Goal: Information Seeking & Learning: Learn about a topic

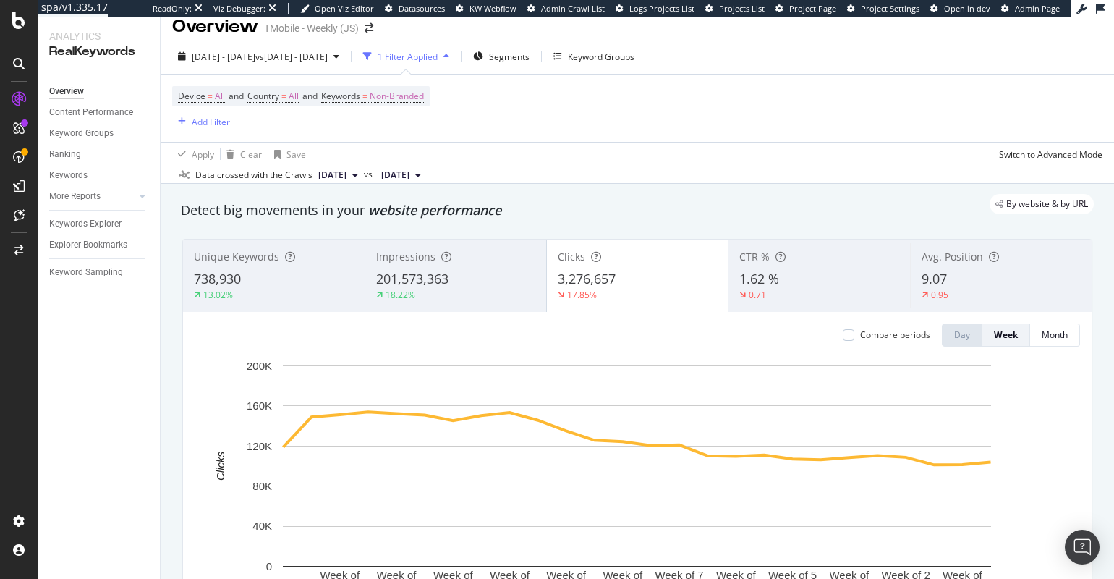
scroll to position [13, 0]
click at [438, 56] on div "1 Filter Applied" at bounding box center [408, 58] width 60 height 12
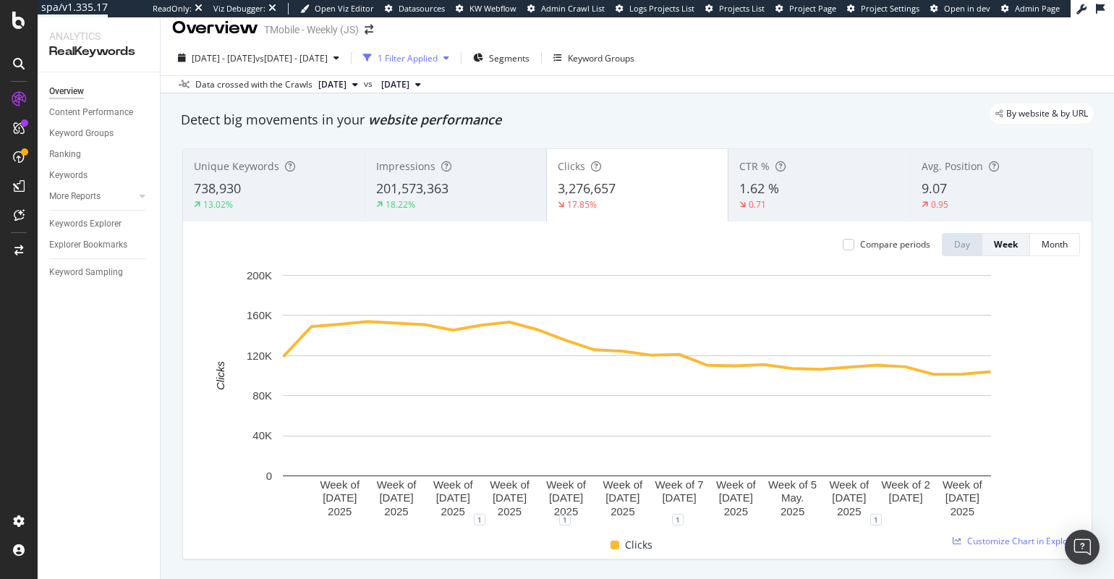
click at [438, 56] on div "1 Filter Applied" at bounding box center [408, 58] width 60 height 12
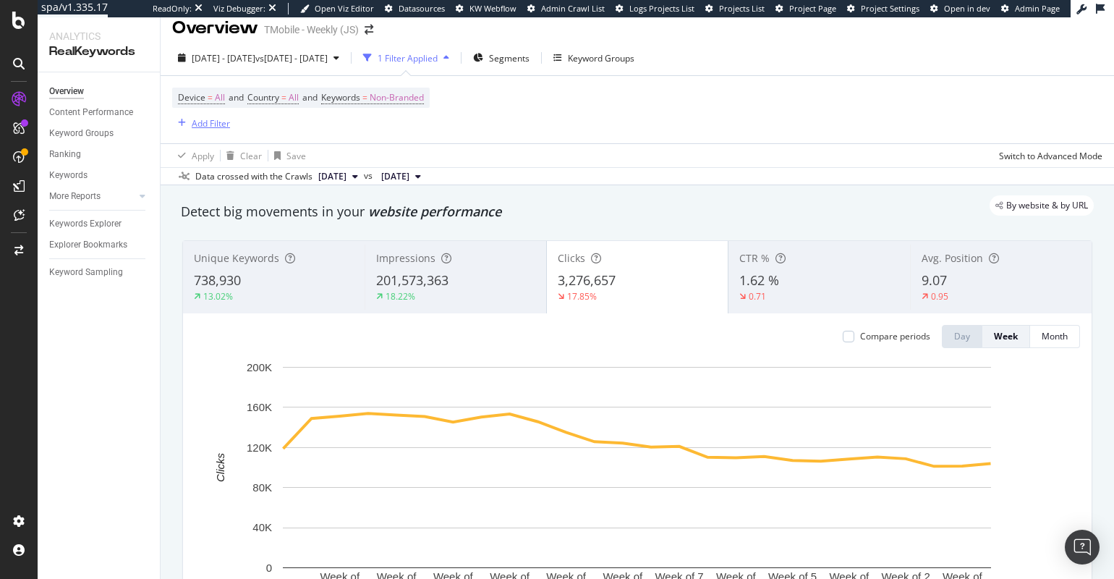
click at [196, 127] on div "Add Filter" at bounding box center [211, 123] width 38 height 12
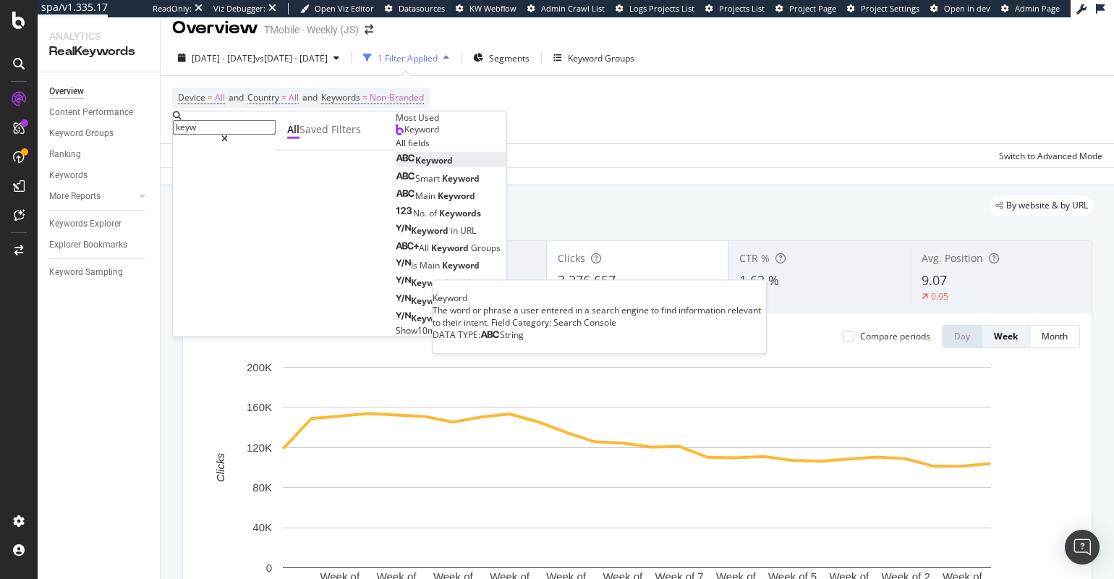
type input "keyw"
click at [415, 166] on span "Keyword" at bounding box center [434, 160] width 38 height 12
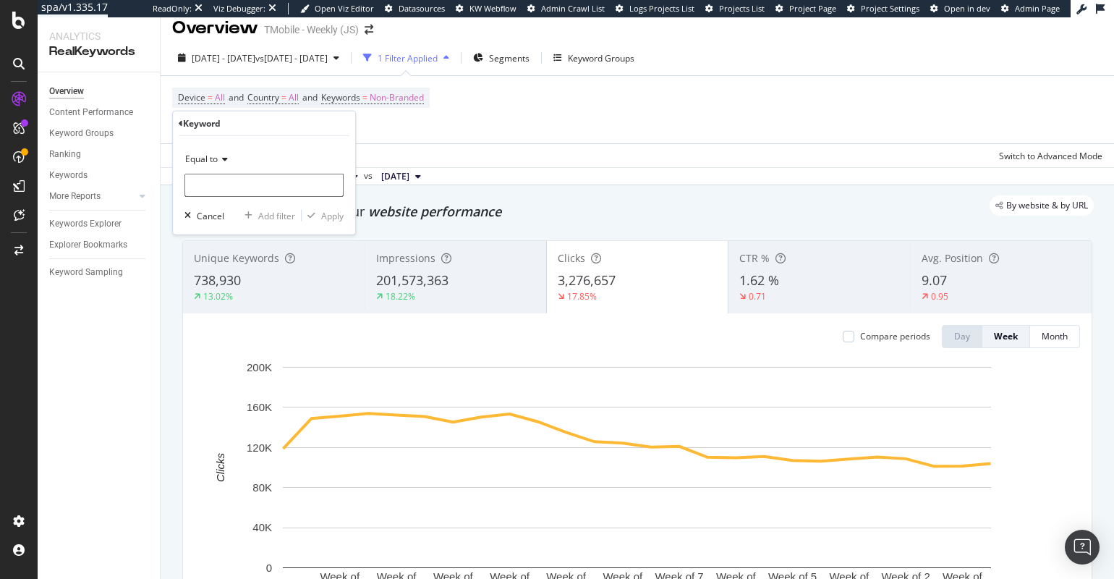
click at [224, 165] on div "Equal to" at bounding box center [264, 159] width 159 height 23
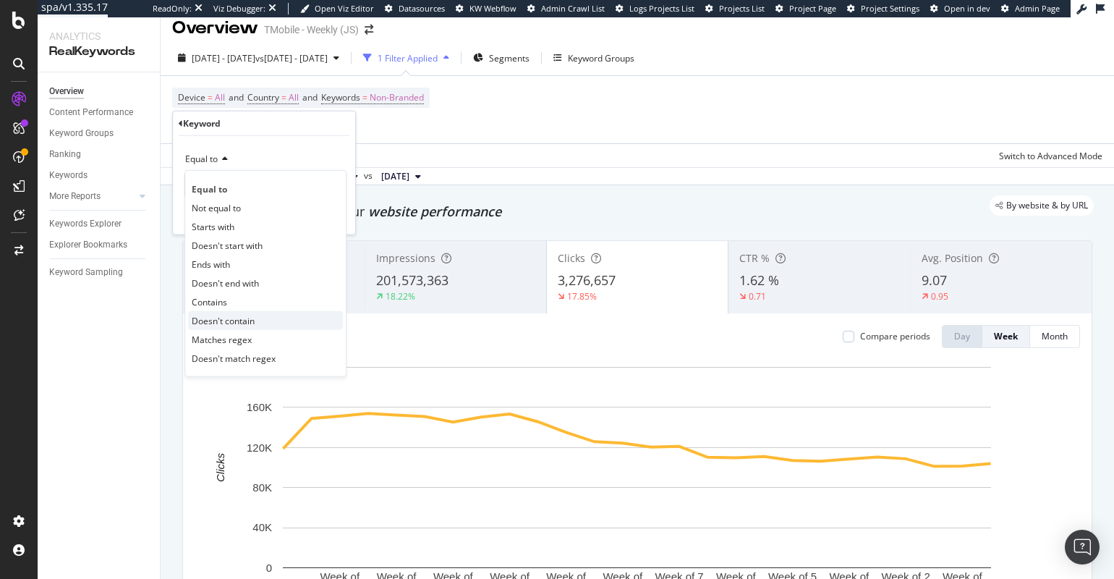
click at [244, 315] on span "Doesn't contain" at bounding box center [223, 320] width 63 height 12
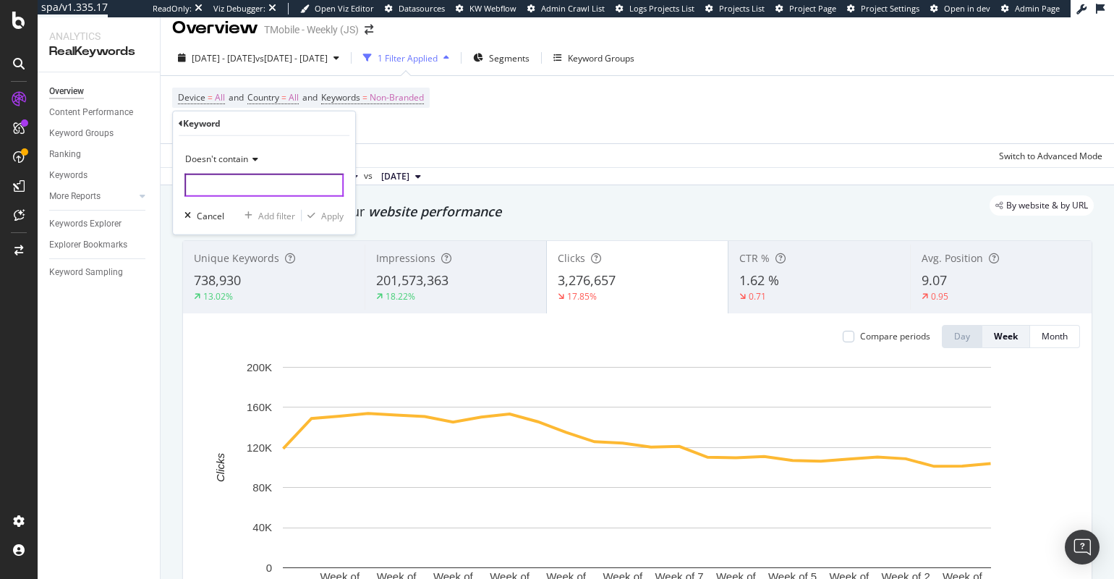
click at [253, 186] on input "text" at bounding box center [264, 185] width 159 height 23
type input "i"
click at [265, 153] on div "Doesn't contain" at bounding box center [264, 159] width 159 height 23
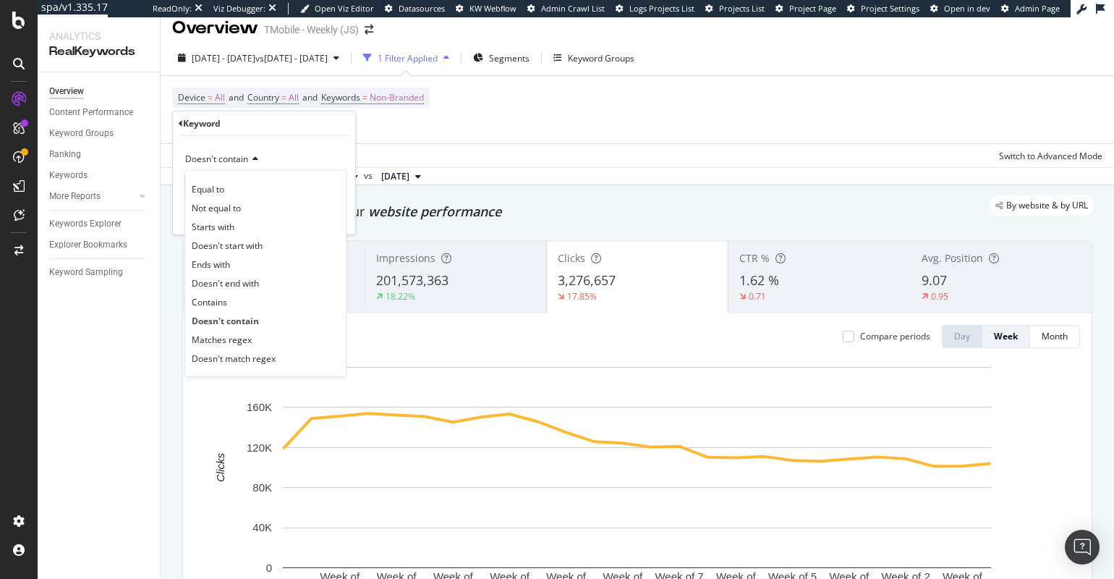
click at [219, 124] on div "Keyword" at bounding box center [202, 123] width 38 height 12
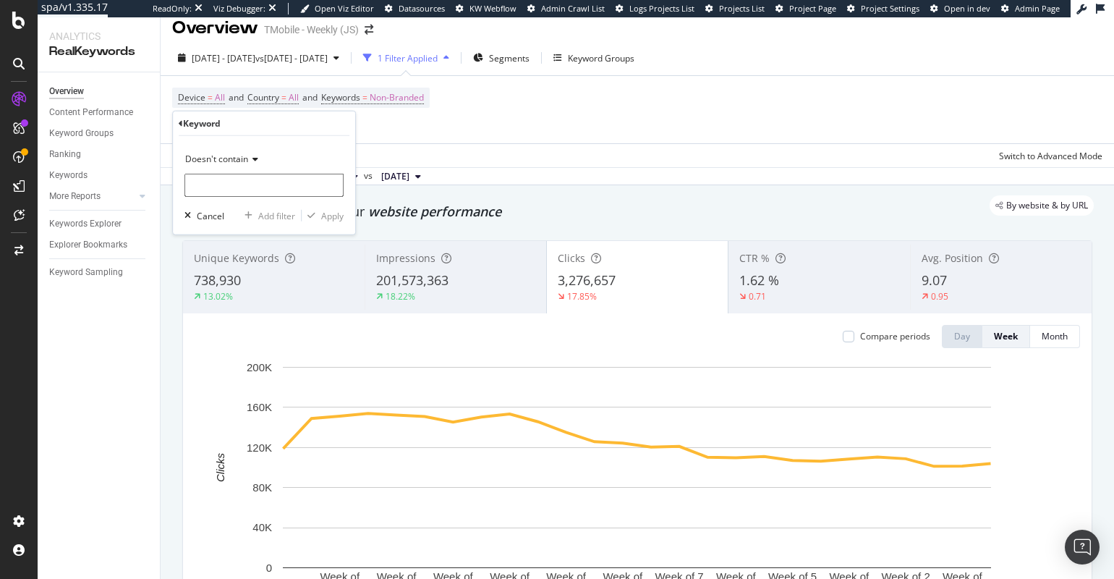
click at [179, 126] on icon at bounding box center [181, 123] width 4 height 9
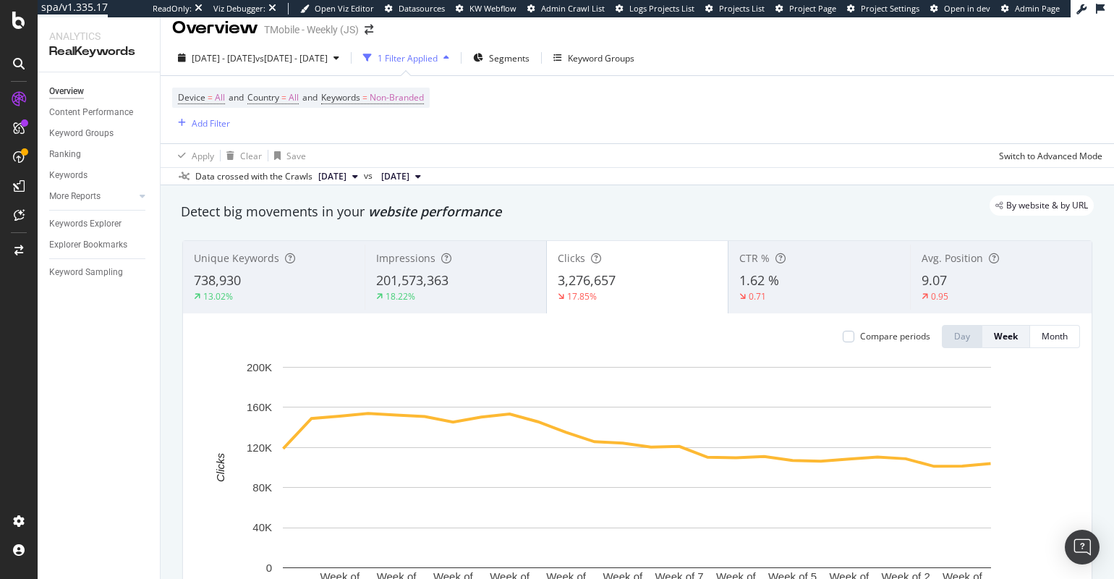
click at [641, 125] on div "Device = All and Country = All and Keywords = Non-Branded Add Filter" at bounding box center [637, 109] width 930 height 67
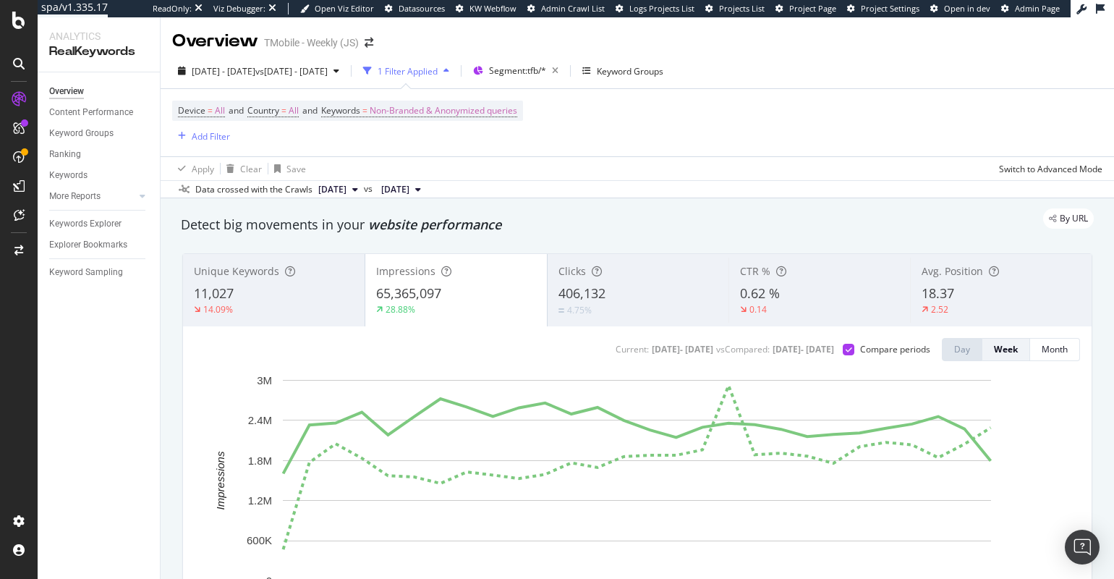
scroll to position [43, 0]
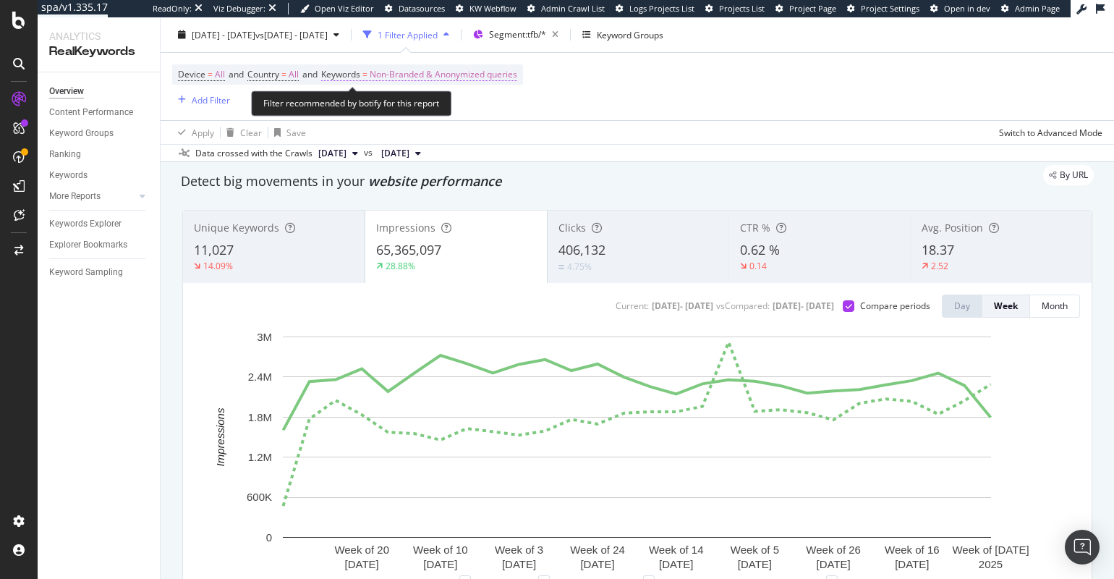
click at [493, 74] on span "Non-Branded & Anonymized queries" at bounding box center [444, 74] width 148 height 20
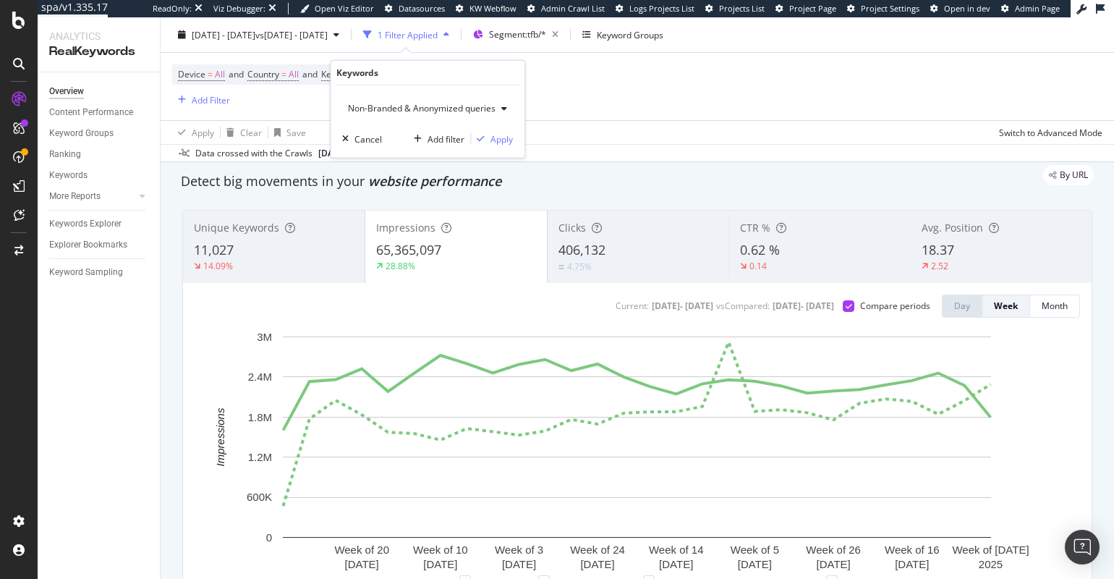
click at [483, 105] on span "Non-Branded & Anonymized queries" at bounding box center [418, 108] width 153 height 12
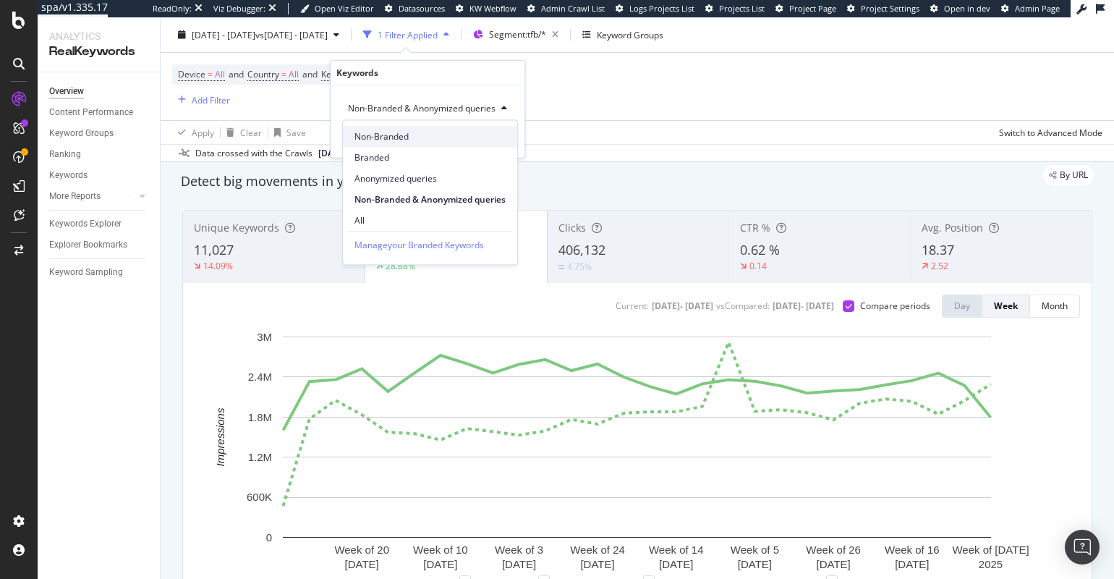
click at [423, 129] on div "Non-Branded" at bounding box center [430, 136] width 174 height 21
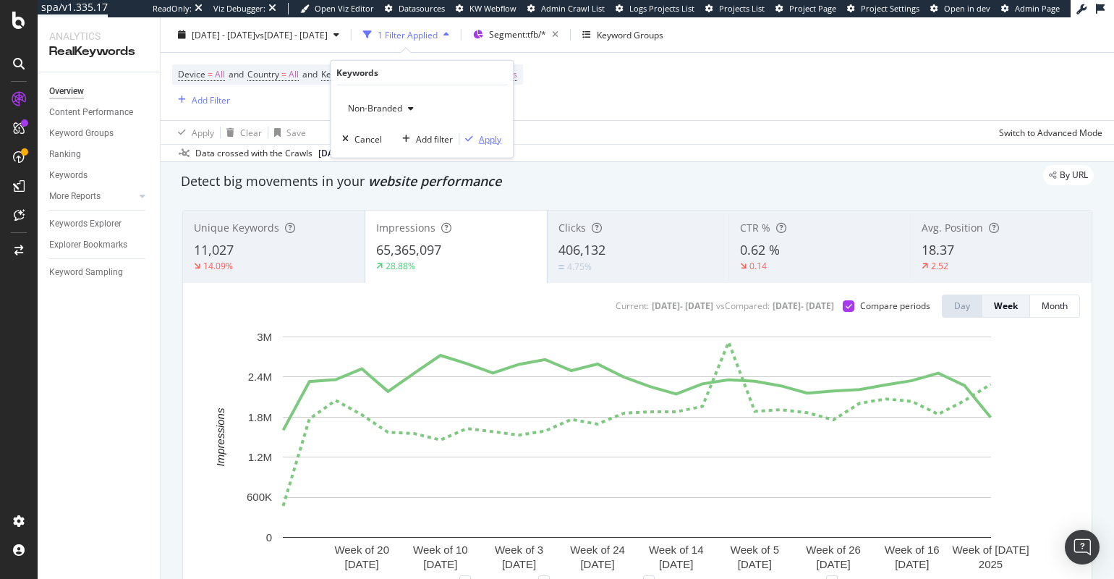
click at [487, 142] on div "Apply" at bounding box center [490, 138] width 22 height 12
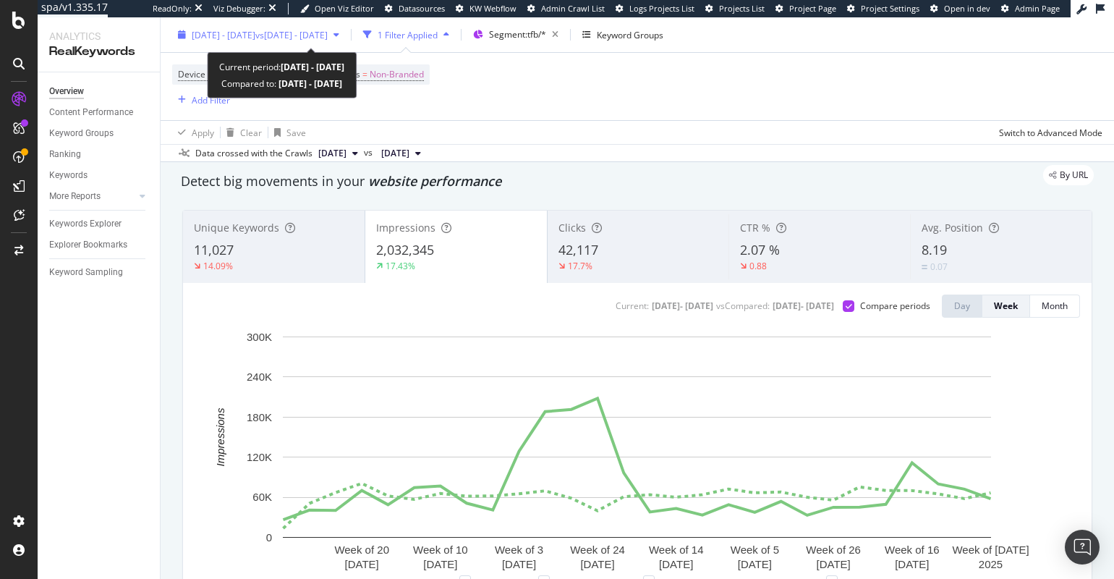
click at [247, 44] on div "2025 Jan. 1st - 2025 Jul. 11th vs 2024 Jan. 6th - 2024 Jul. 14th" at bounding box center [258, 35] width 173 height 22
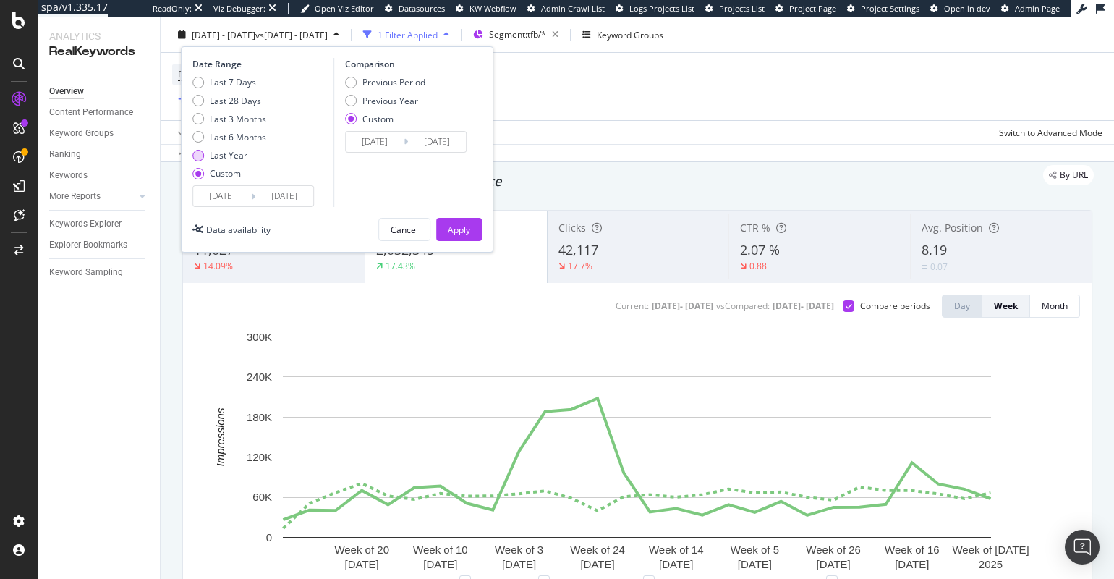
click at [229, 150] on div "Last Year" at bounding box center [229, 155] width 38 height 12
type input "2024/08/08"
type input "2025/08/07"
click at [397, 84] on div "Previous Period" at bounding box center [394, 82] width 63 height 12
type input "2023/08/09"
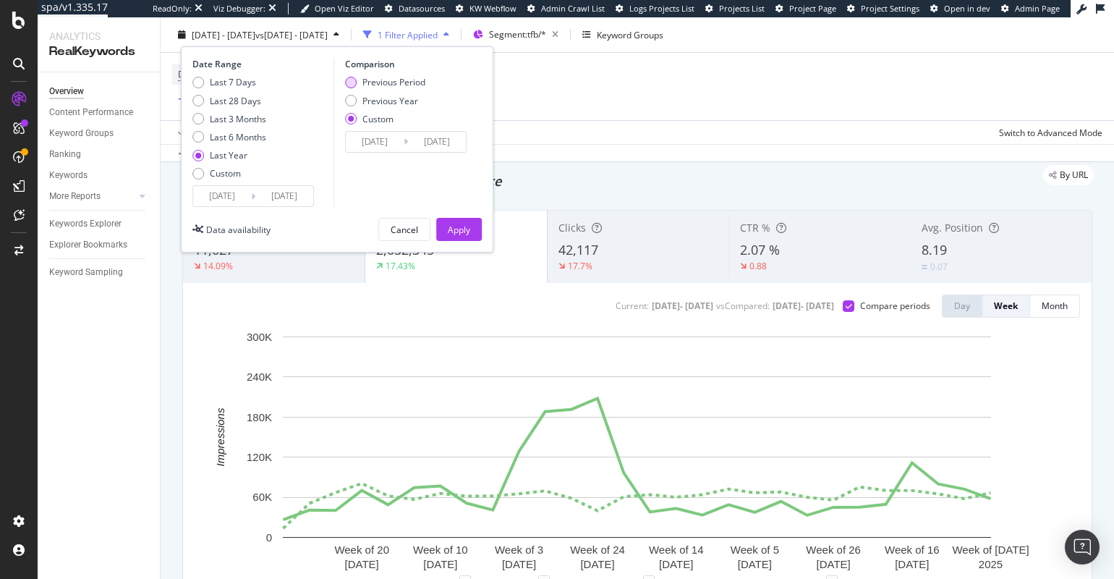
type input "2024/08/07"
click at [404, 107] on div "Previous Period Previous Year Custom" at bounding box center [385, 103] width 80 height 54
click at [407, 103] on div "Previous Year" at bounding box center [391, 100] width 56 height 12
type input "2023/08/10"
type input "2024/08/08"
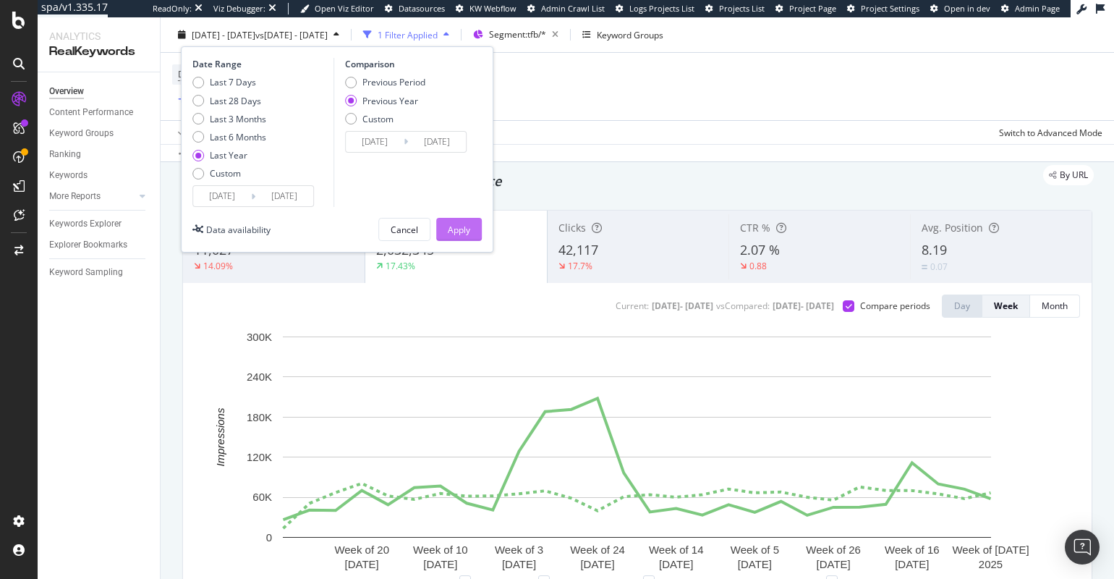
click at [453, 230] on div "Apply" at bounding box center [459, 229] width 22 height 12
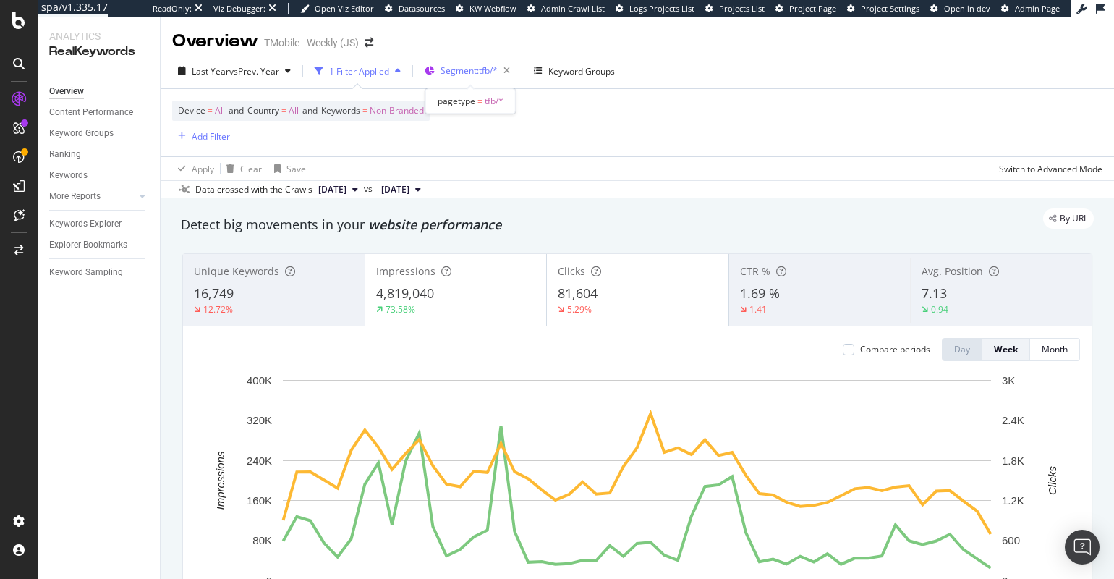
click at [492, 77] on span "Segment: tfb/*" at bounding box center [469, 70] width 57 height 12
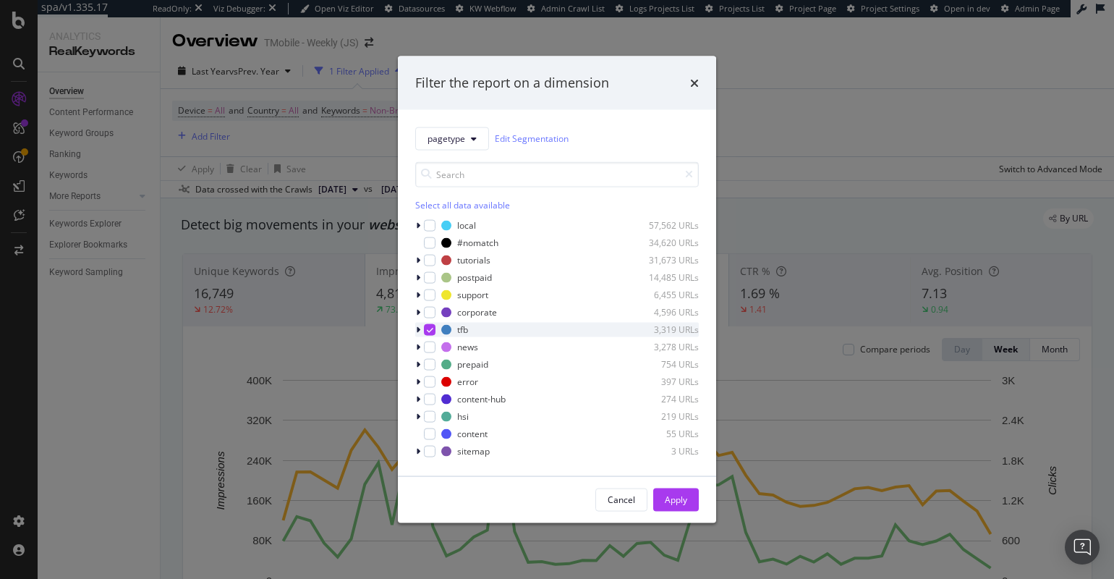
click at [427, 329] on icon "modal" at bounding box center [430, 329] width 7 height 7
click at [433, 280] on div "modal" at bounding box center [430, 277] width 12 height 12
click at [669, 496] on div "Apply" at bounding box center [676, 499] width 22 height 12
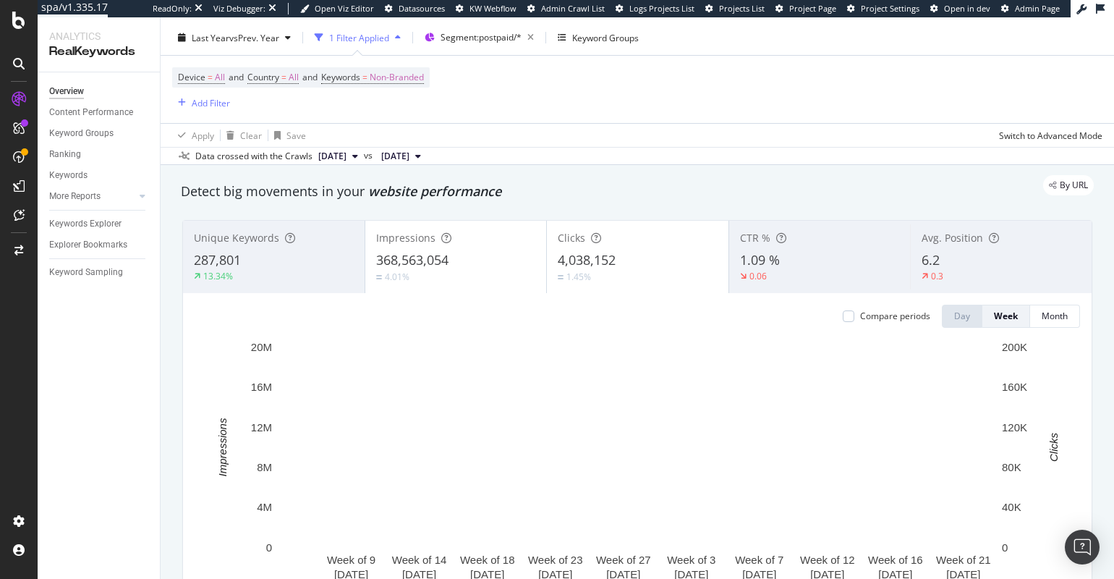
scroll to position [35, 0]
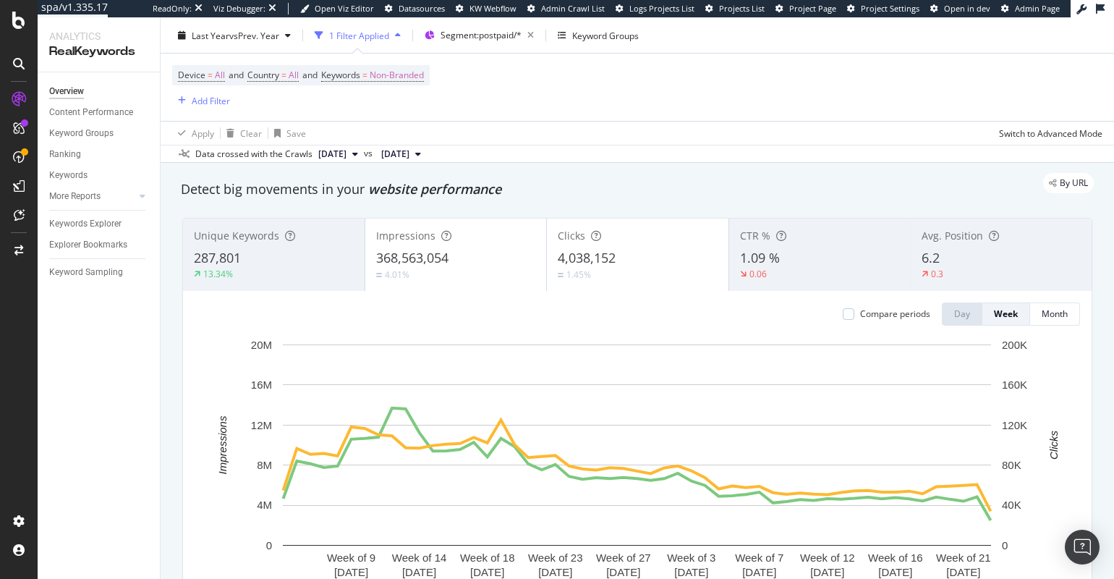
click at [483, 259] on div "368,563,054" at bounding box center [456, 258] width 160 height 19
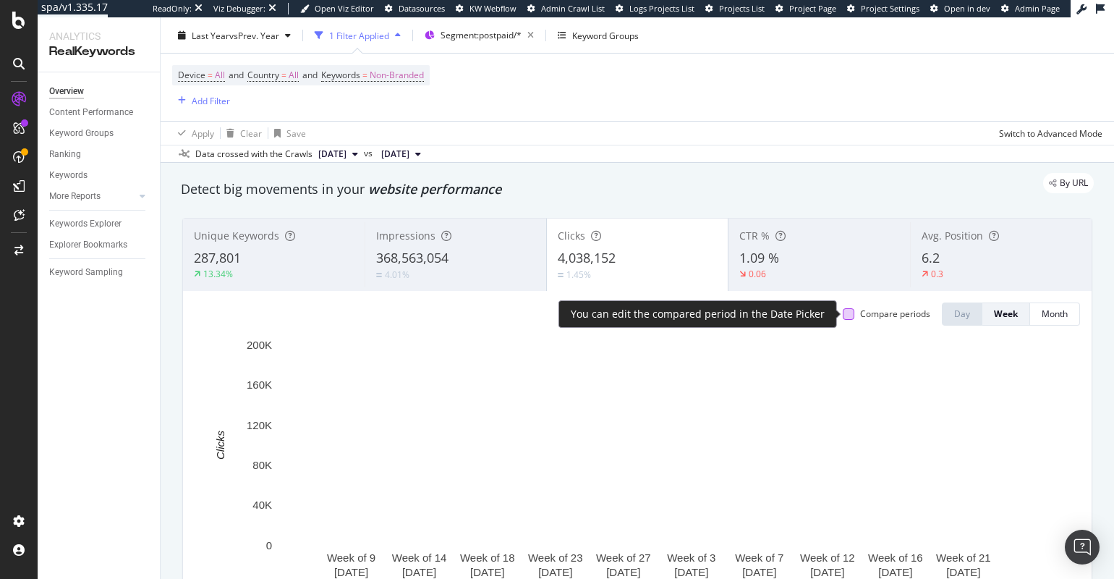
click at [851, 312] on div at bounding box center [849, 314] width 12 height 12
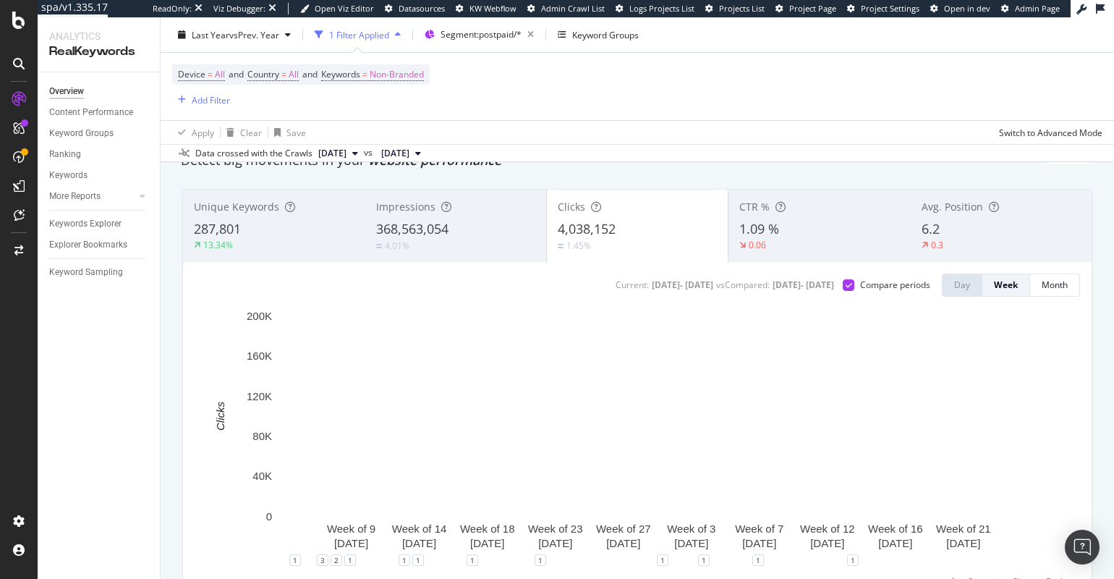
scroll to position [67, 0]
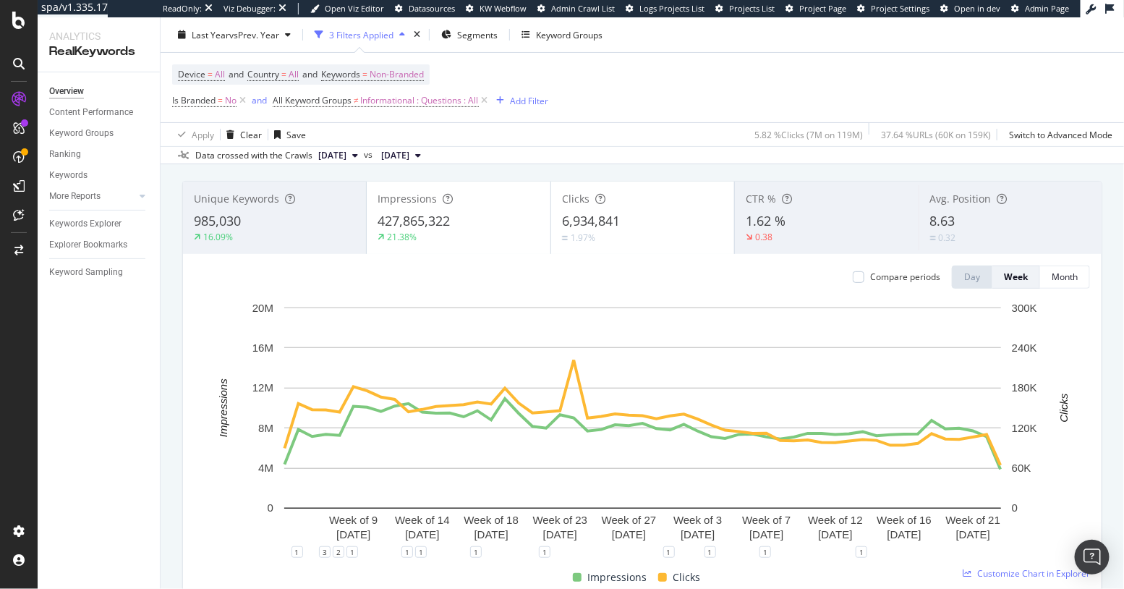
scroll to position [75, 0]
click at [507, 234] on div "21.38%" at bounding box center [458, 236] width 161 height 13
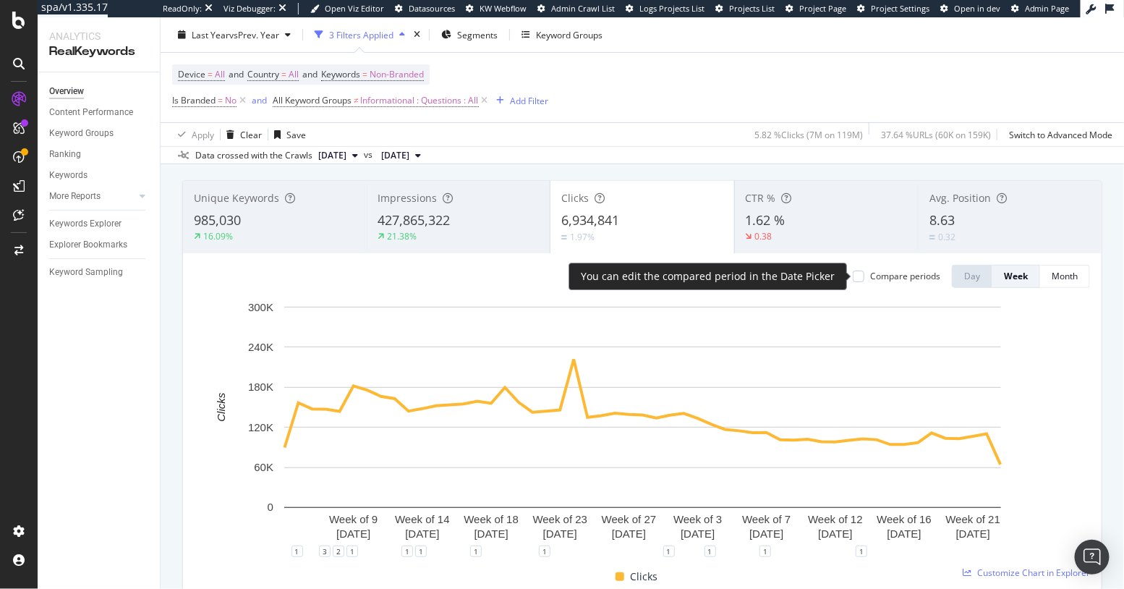
click at [918, 275] on div "Compare periods" at bounding box center [905, 276] width 70 height 12
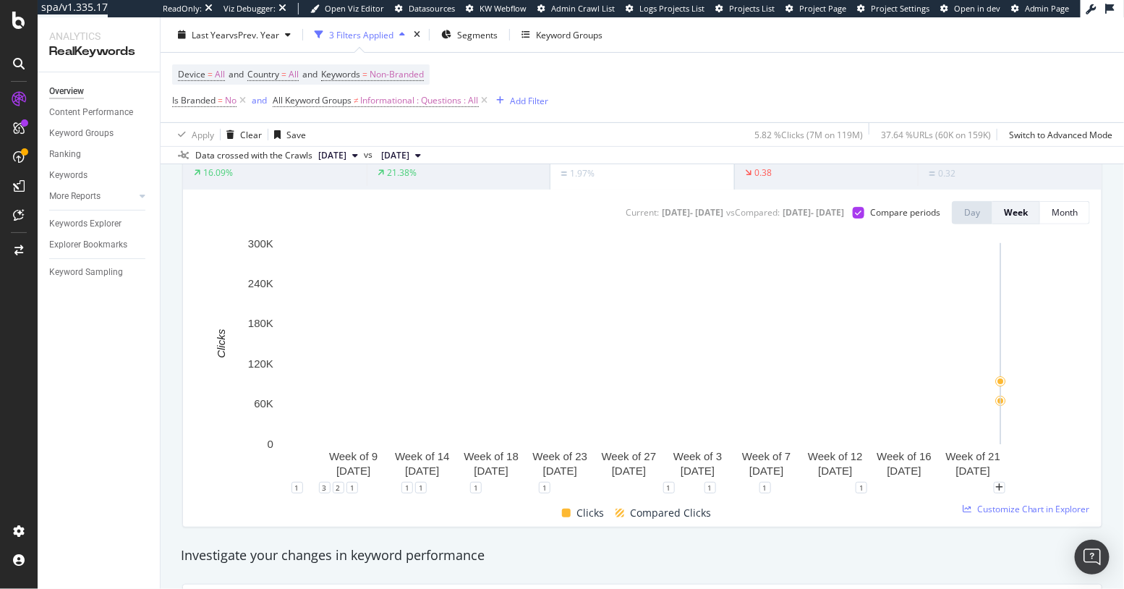
scroll to position [100, 0]
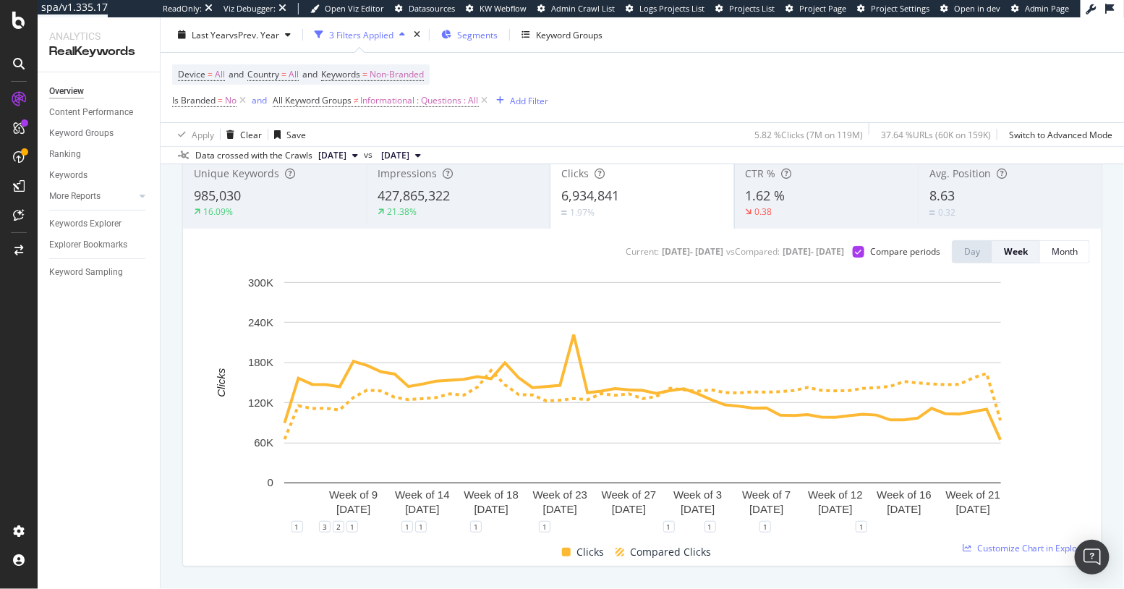
click at [469, 35] on span "Segments" at bounding box center [477, 34] width 41 height 12
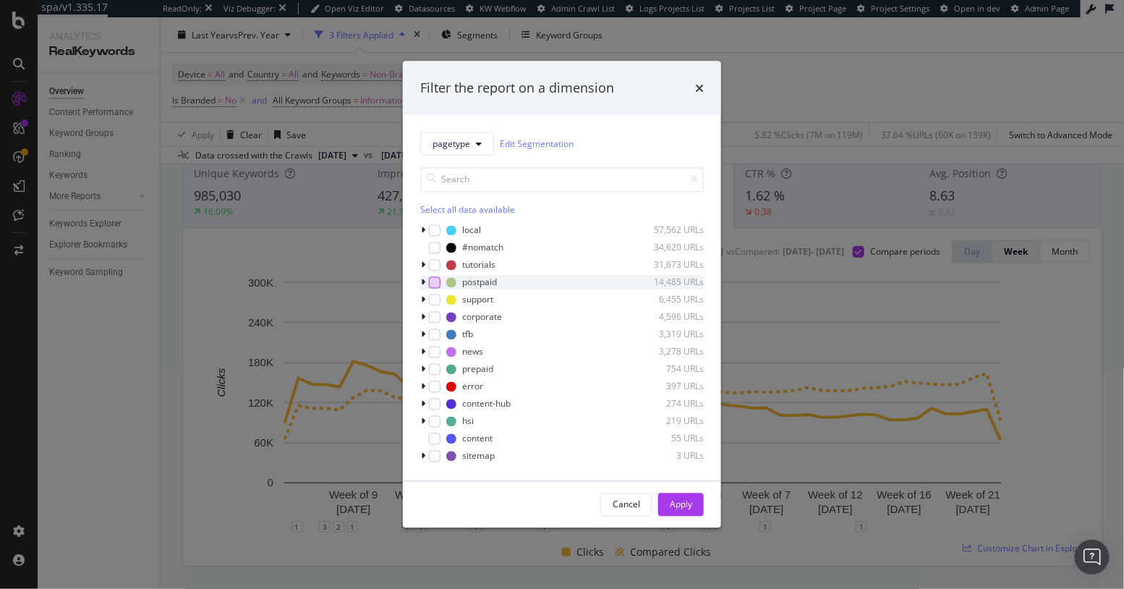
click at [433, 281] on div "modal" at bounding box center [435, 282] width 12 height 12
click at [672, 503] on div "Apply" at bounding box center [681, 505] width 22 height 12
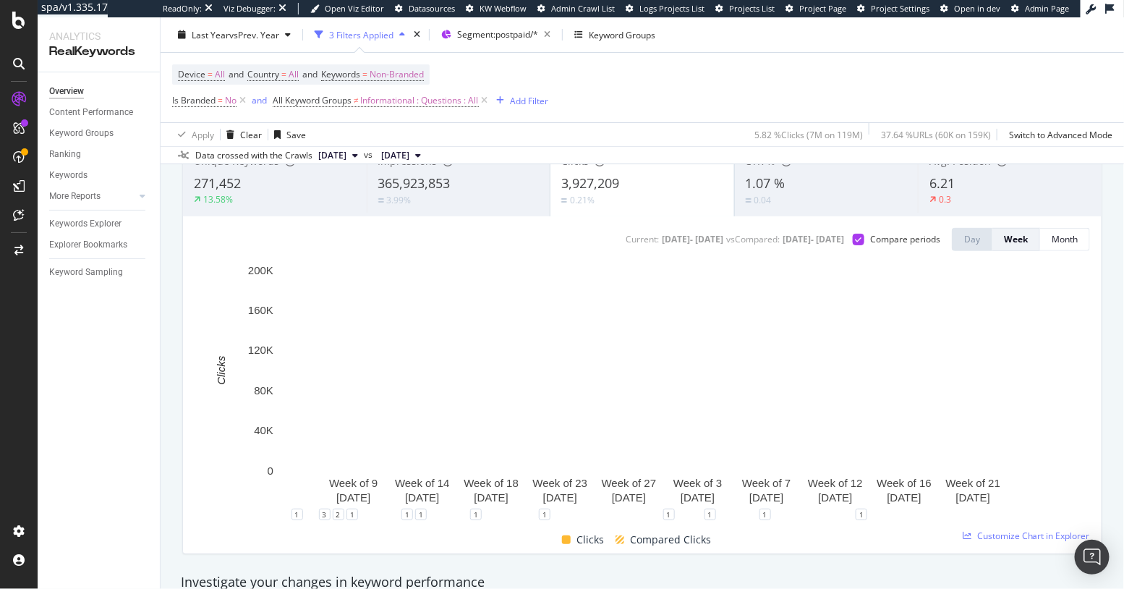
scroll to position [44, 0]
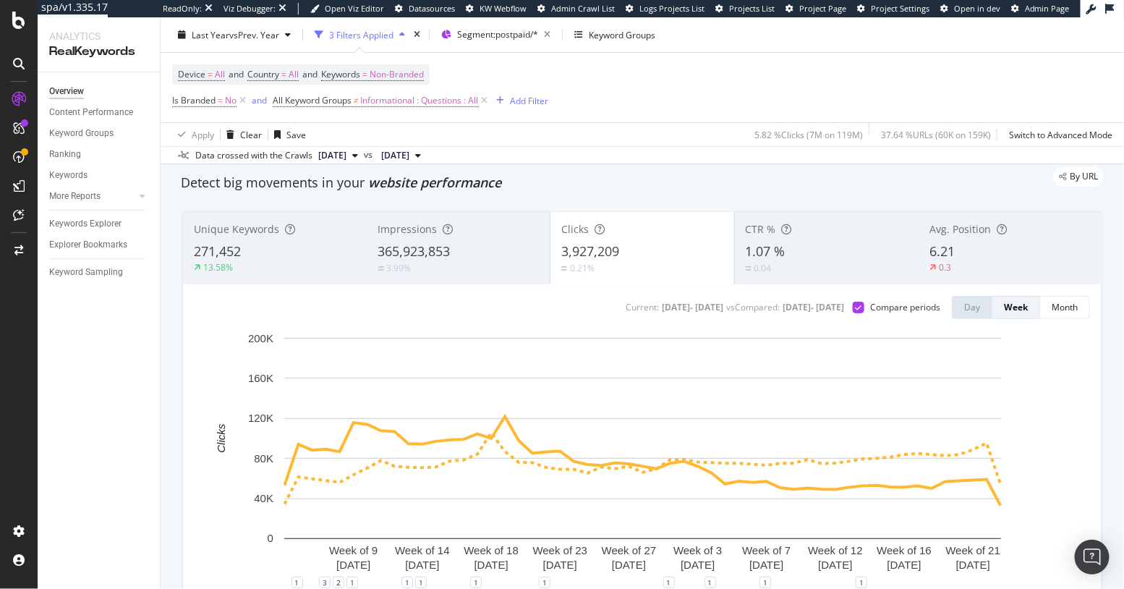
click at [453, 257] on div "365,923,853" at bounding box center [458, 251] width 161 height 19
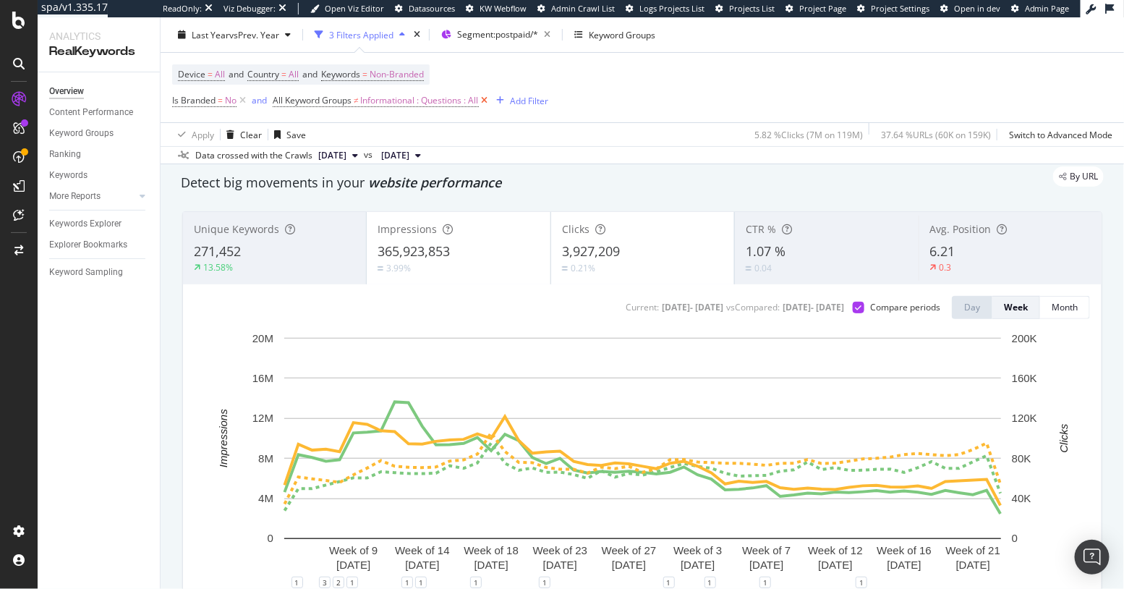
click at [486, 101] on icon at bounding box center [485, 100] width 12 height 14
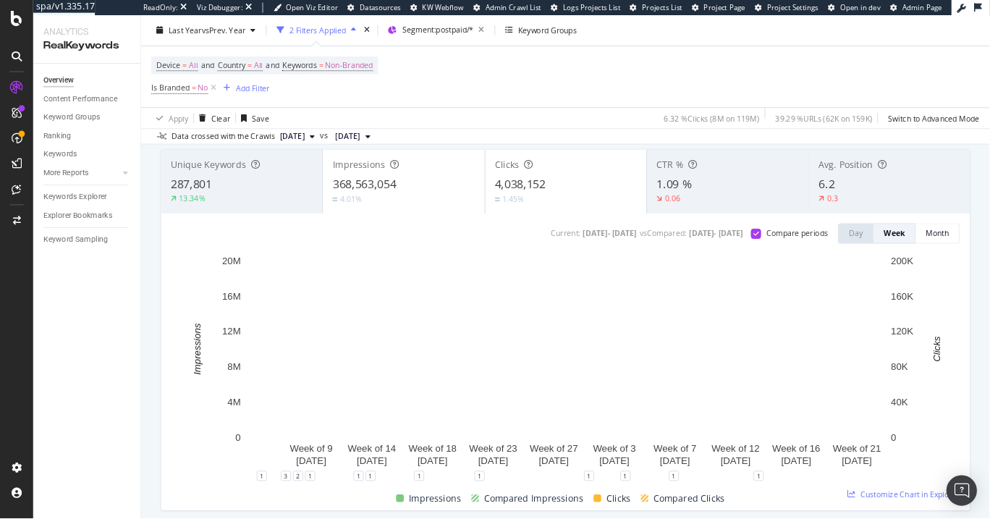
scroll to position [91, 0]
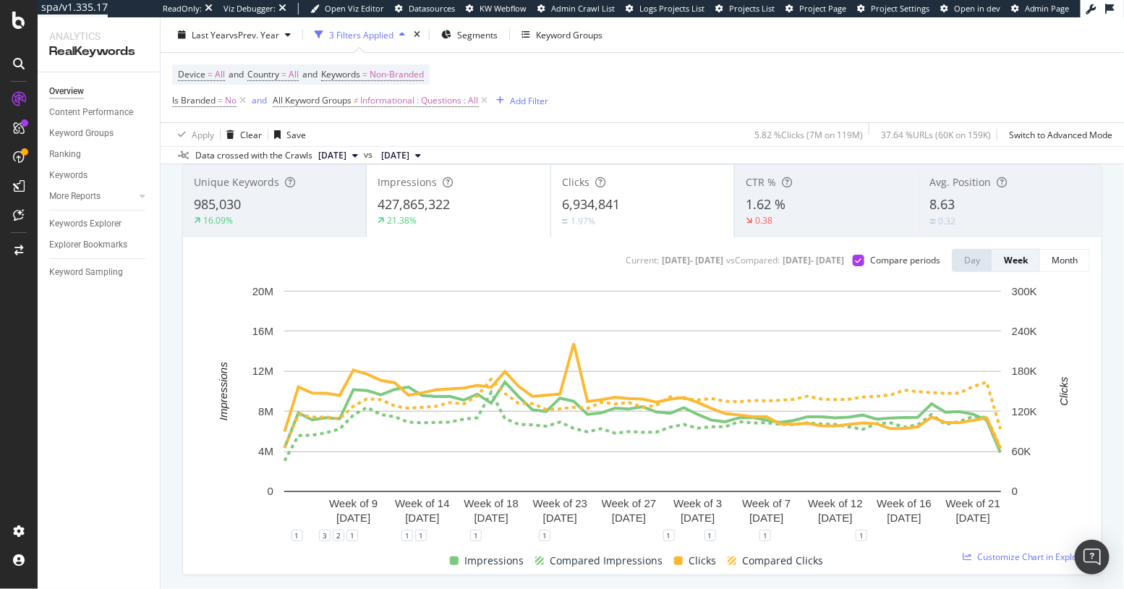
click at [489, 187] on div "Impressions" at bounding box center [458, 182] width 161 height 14
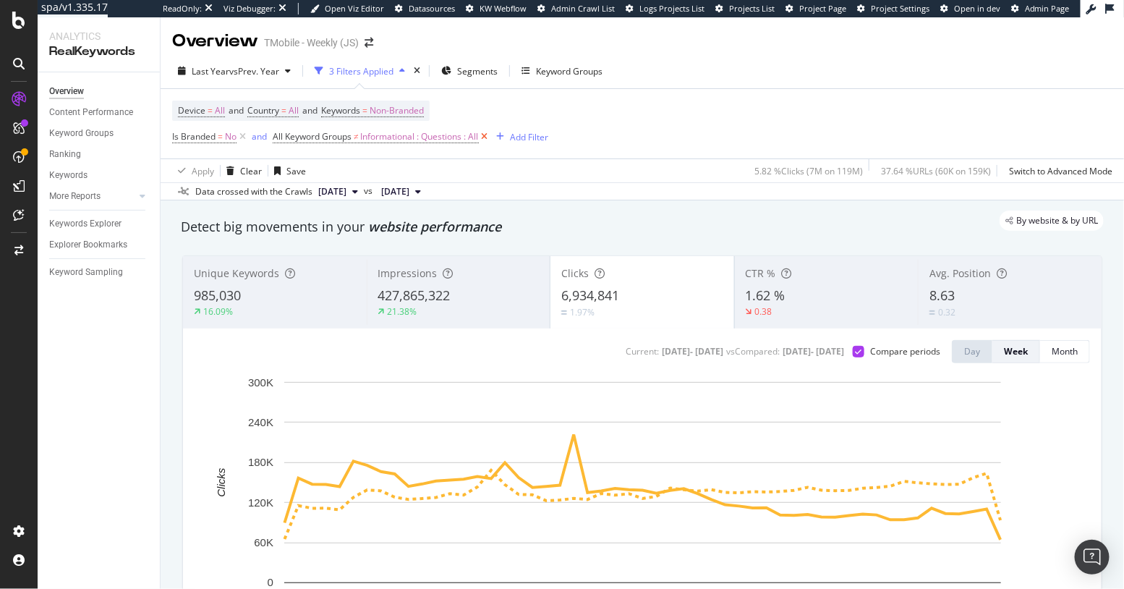
click at [491, 135] on icon at bounding box center [485, 137] width 12 height 14
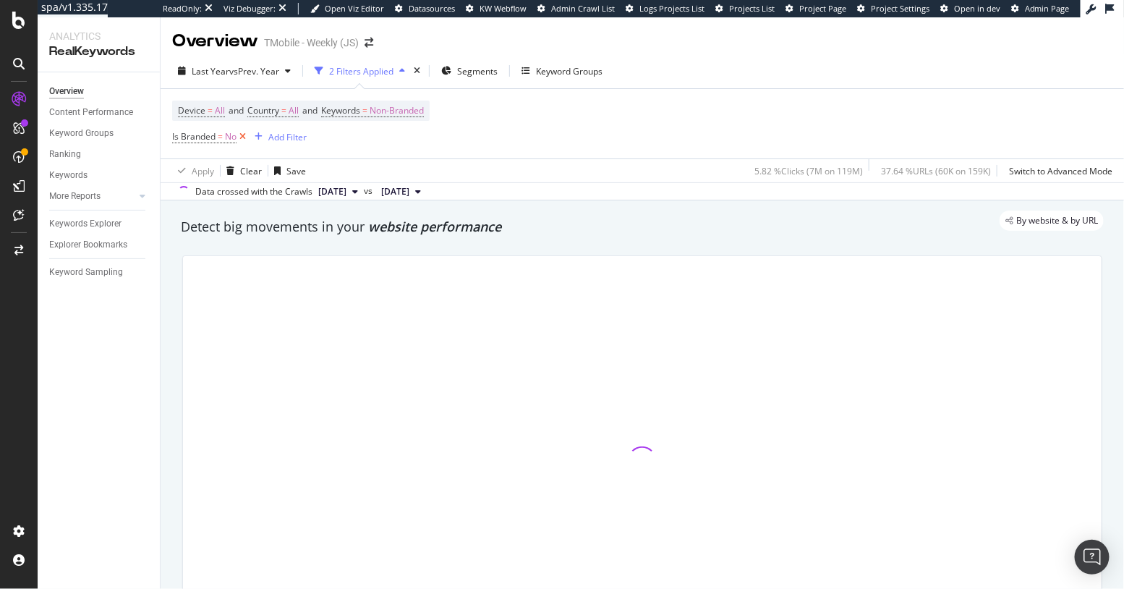
click at [238, 136] on icon at bounding box center [243, 137] width 12 height 14
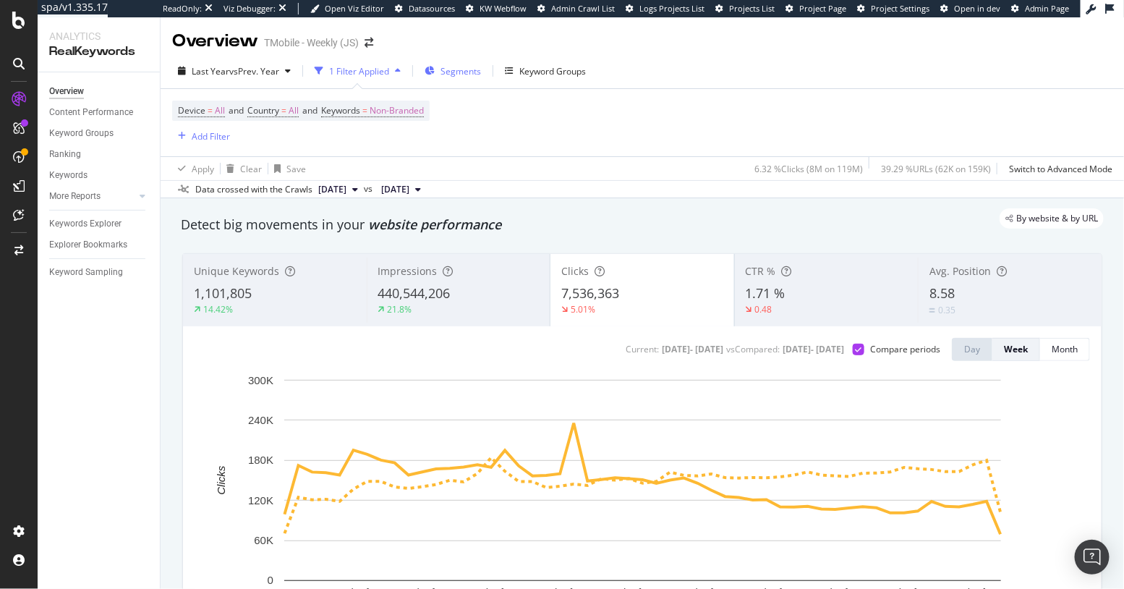
click at [459, 72] on span "Segments" at bounding box center [461, 71] width 41 height 12
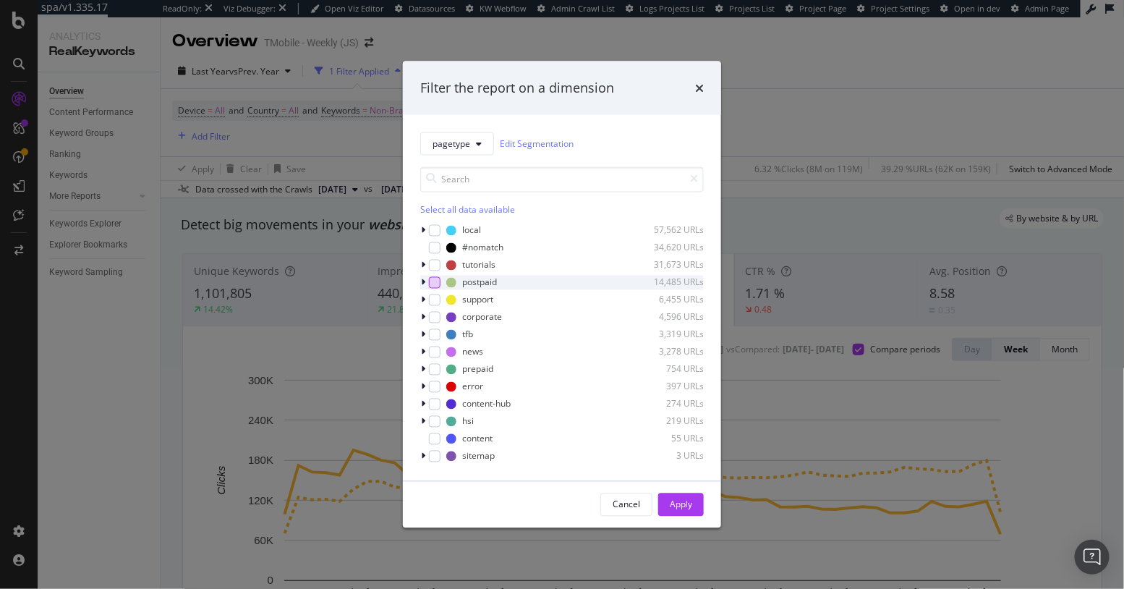
click at [434, 283] on div "modal" at bounding box center [435, 282] width 12 height 12
click at [695, 504] on button "Apply" at bounding box center [681, 504] width 46 height 23
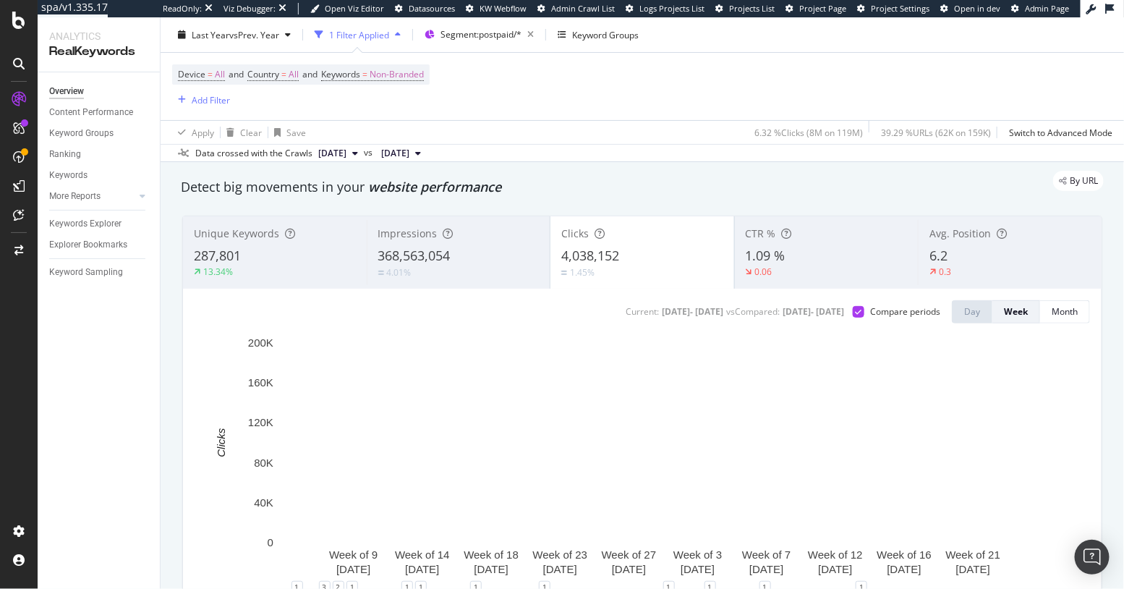
scroll to position [43, 0]
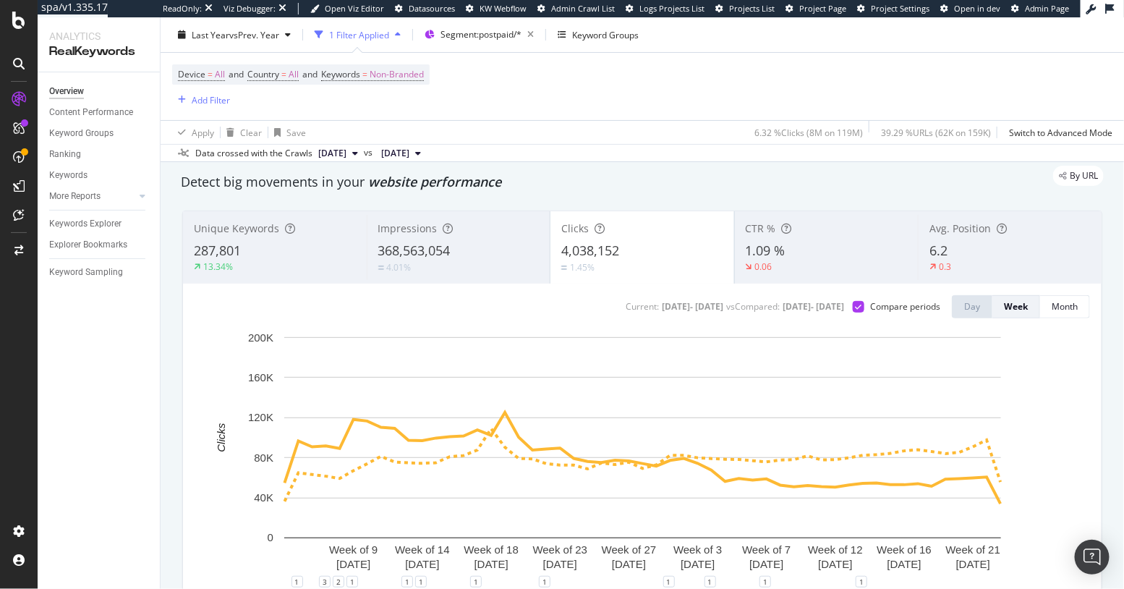
click at [431, 255] on span "368,563,054" at bounding box center [414, 250] width 72 height 17
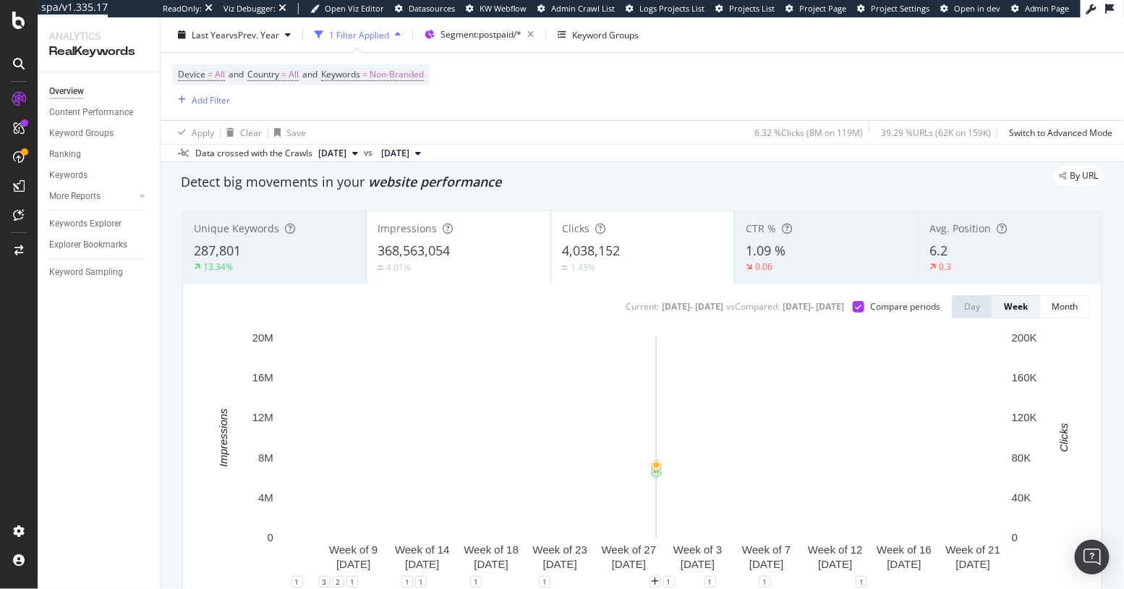
scroll to position [70, 0]
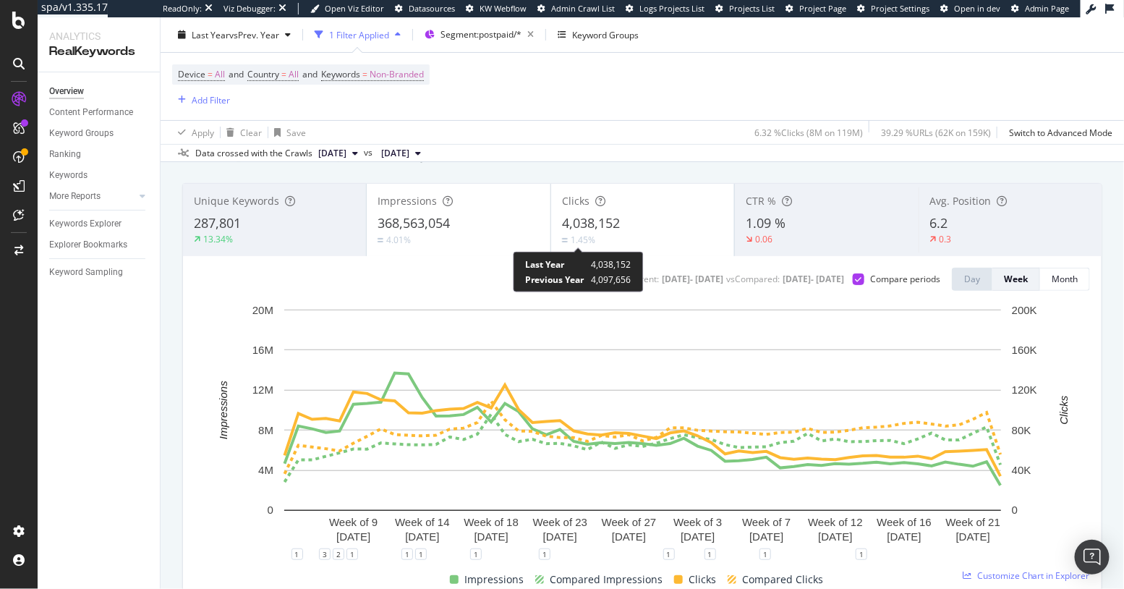
click at [582, 245] on div "1.45%" at bounding box center [583, 240] width 25 height 12
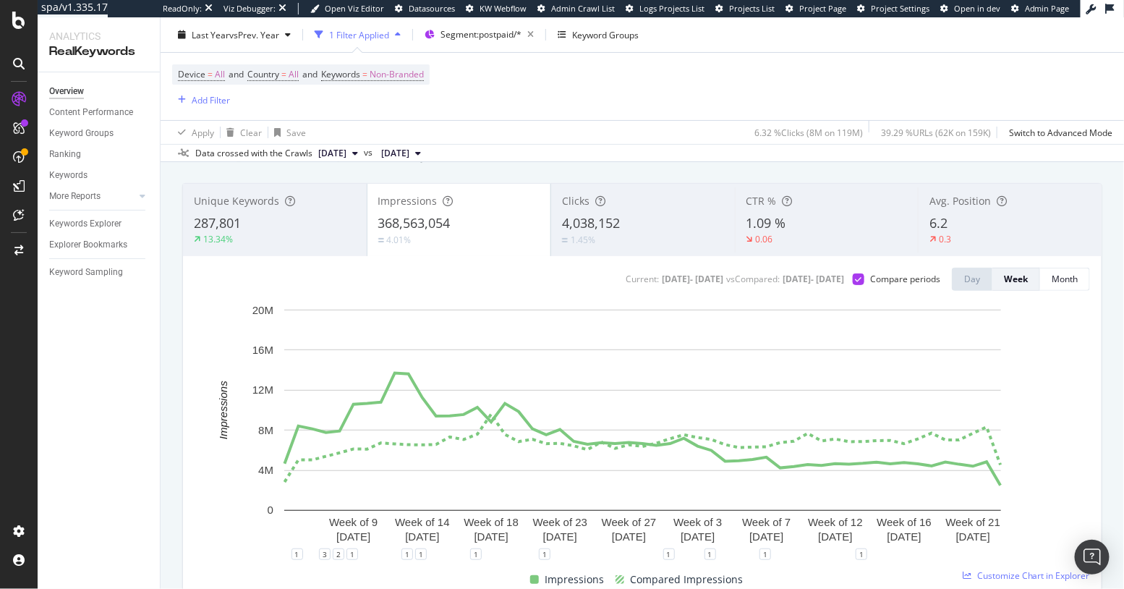
click at [655, 216] on div "4,038,152" at bounding box center [643, 223] width 162 height 19
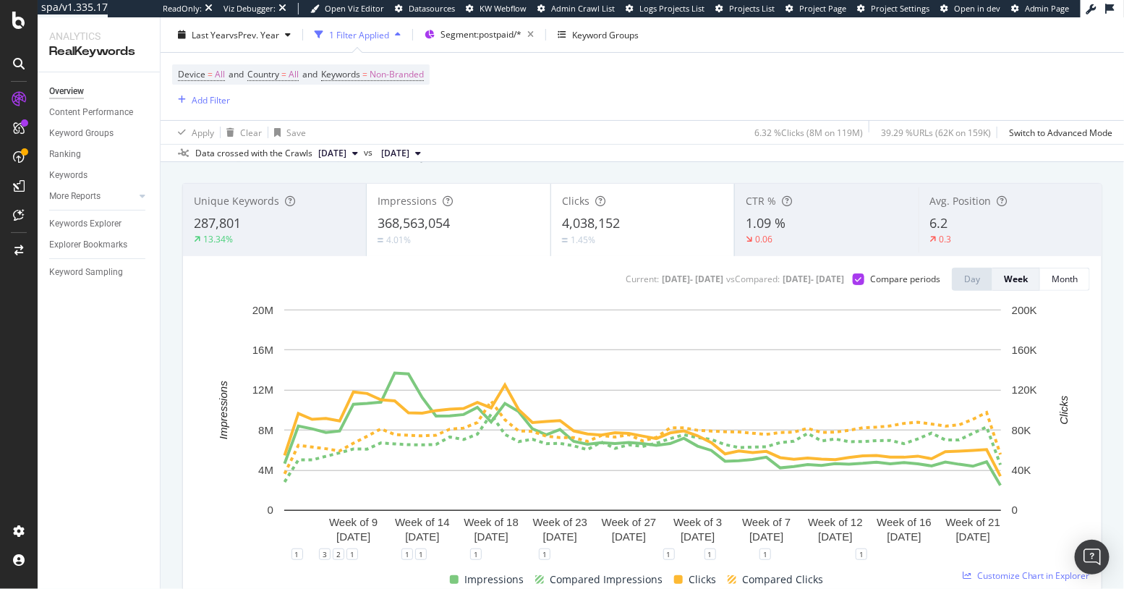
click at [470, 226] on div "368,563,054" at bounding box center [458, 223] width 161 height 19
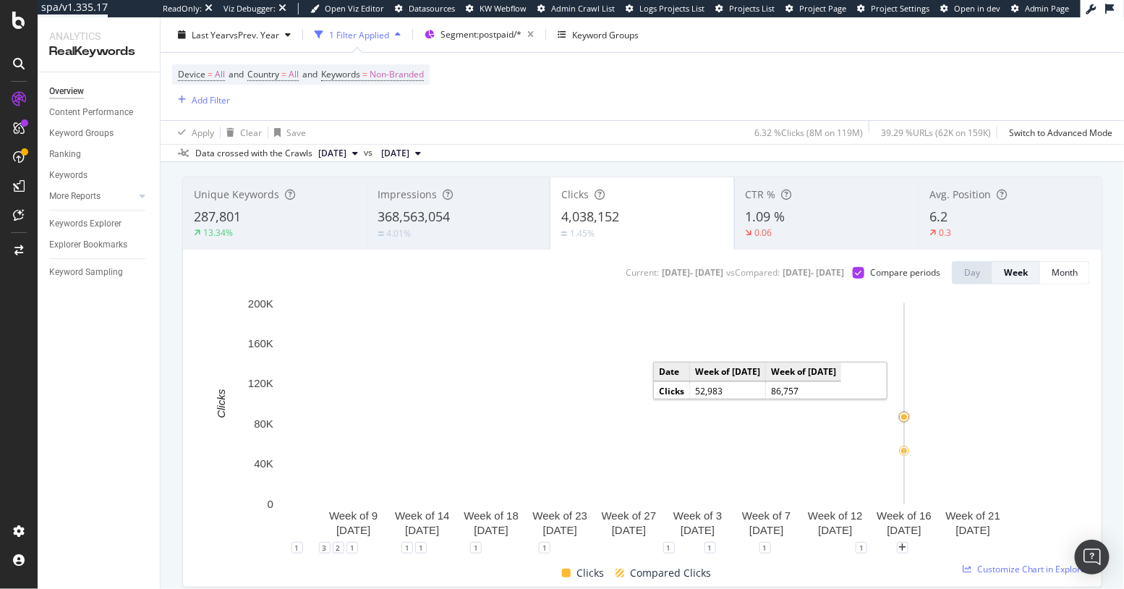
scroll to position [78, 0]
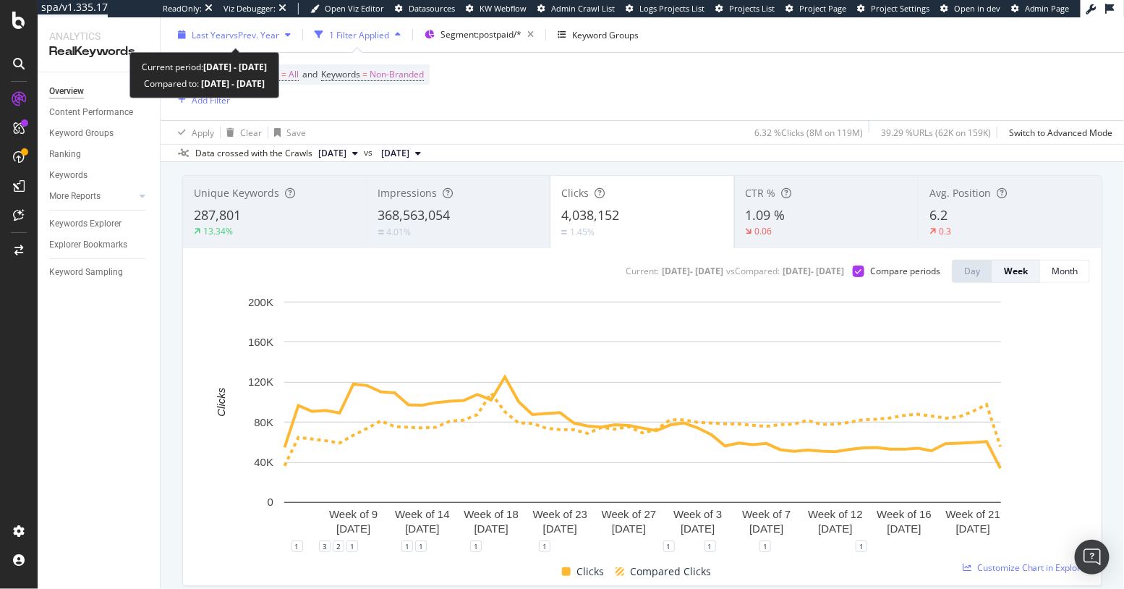
click at [255, 31] on span "vs Prev. Year" at bounding box center [254, 34] width 50 height 12
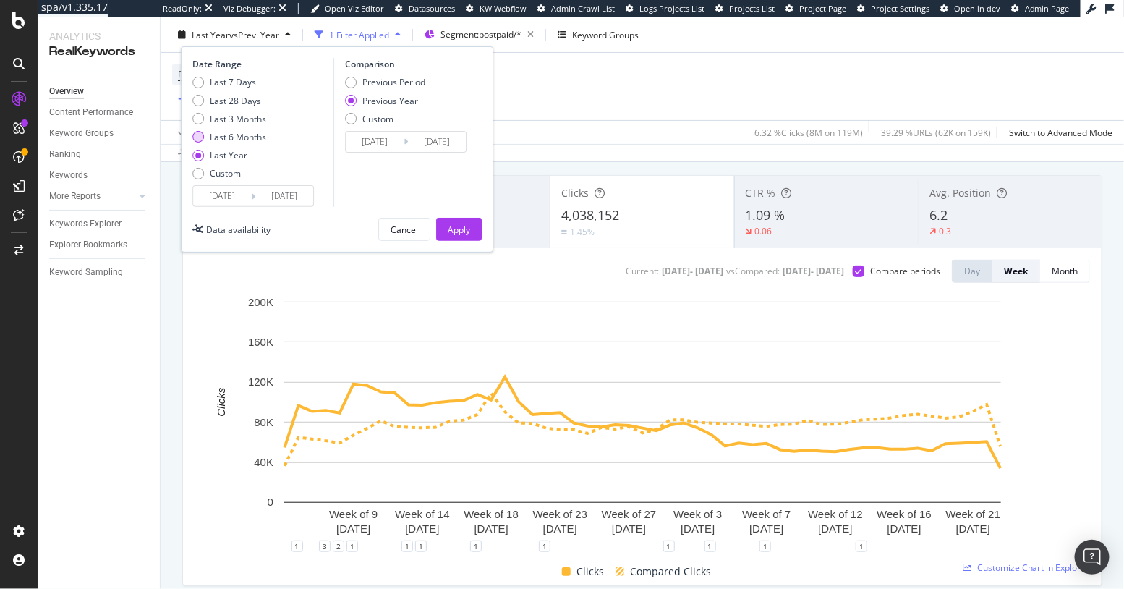
click at [216, 137] on div "Last 6 Months" at bounding box center [238, 137] width 56 height 12
type input "2025/02/08"
click at [403, 80] on div "Previous Period" at bounding box center [394, 82] width 63 height 12
type input "2024/08/10"
type input "2025/02/07"
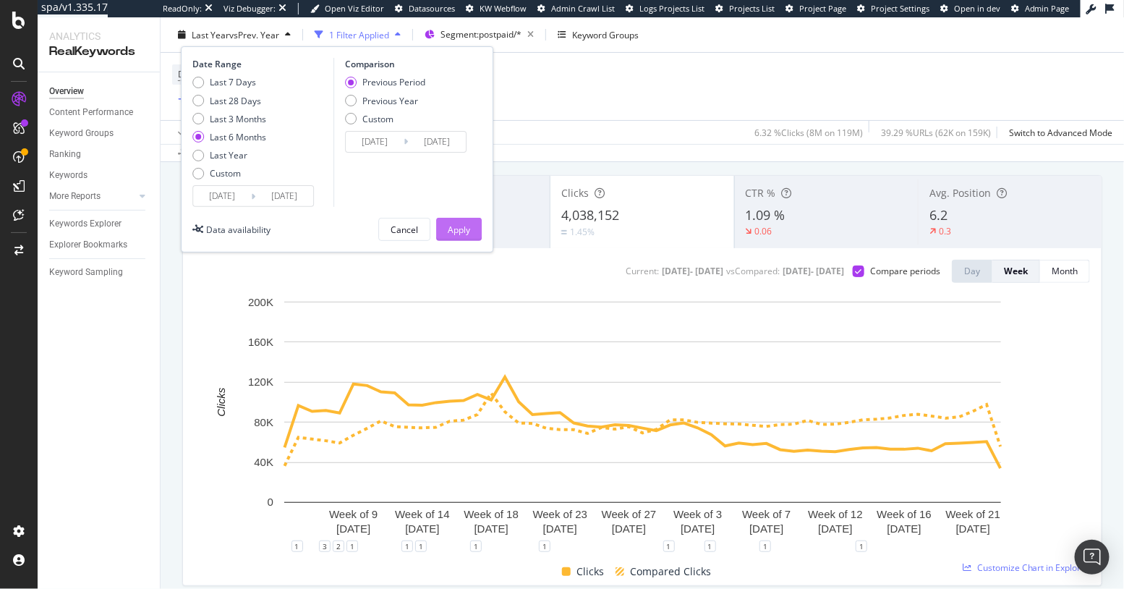
click at [470, 226] on button "Apply" at bounding box center [459, 229] width 46 height 23
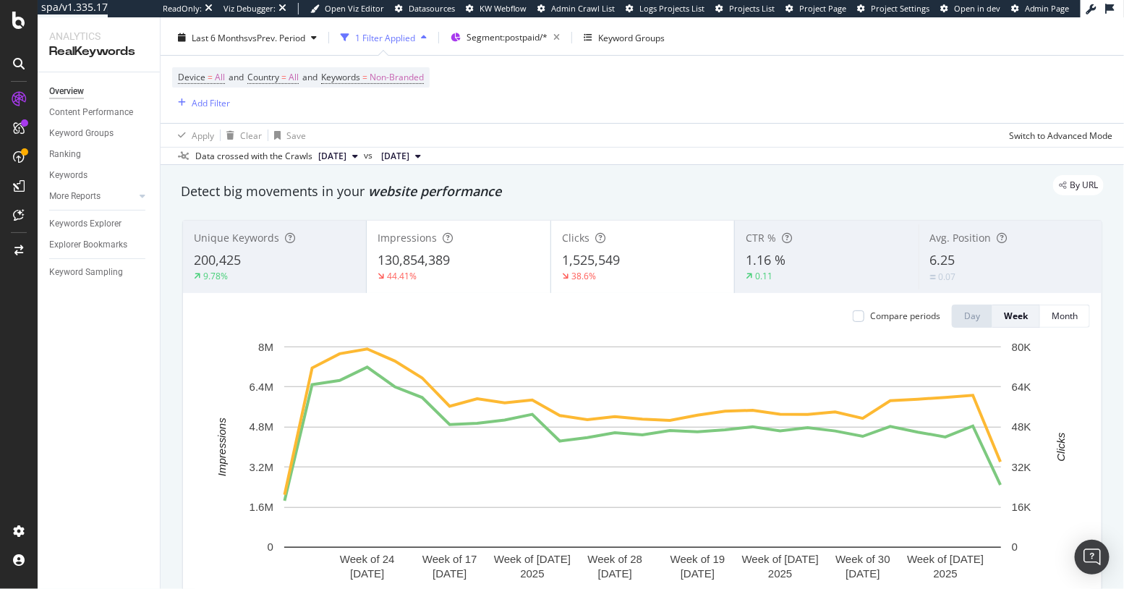
scroll to position [35, 0]
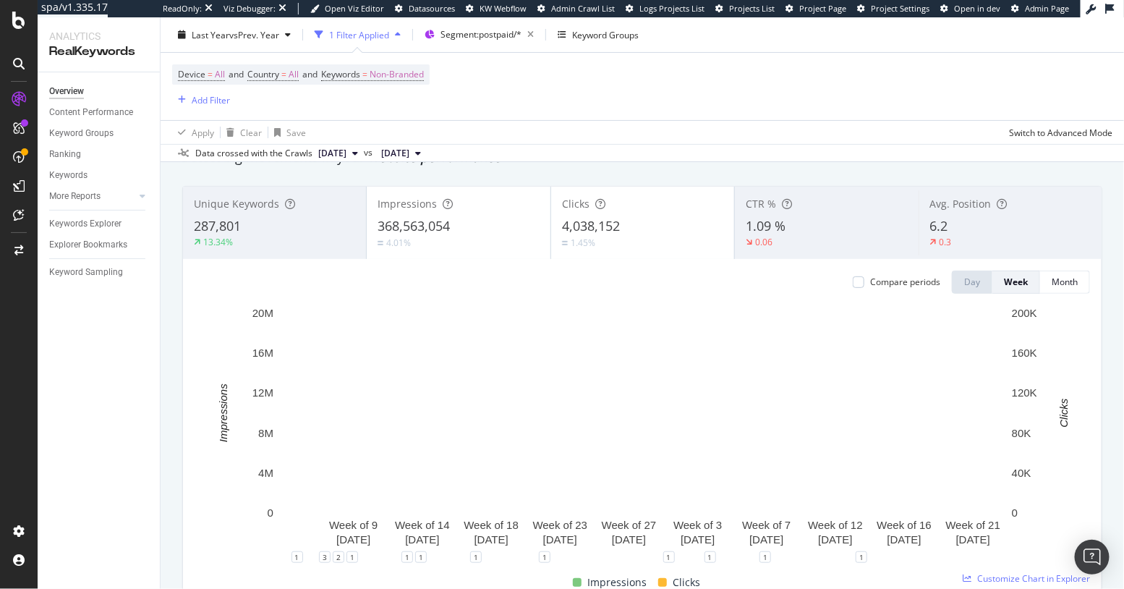
scroll to position [49, 0]
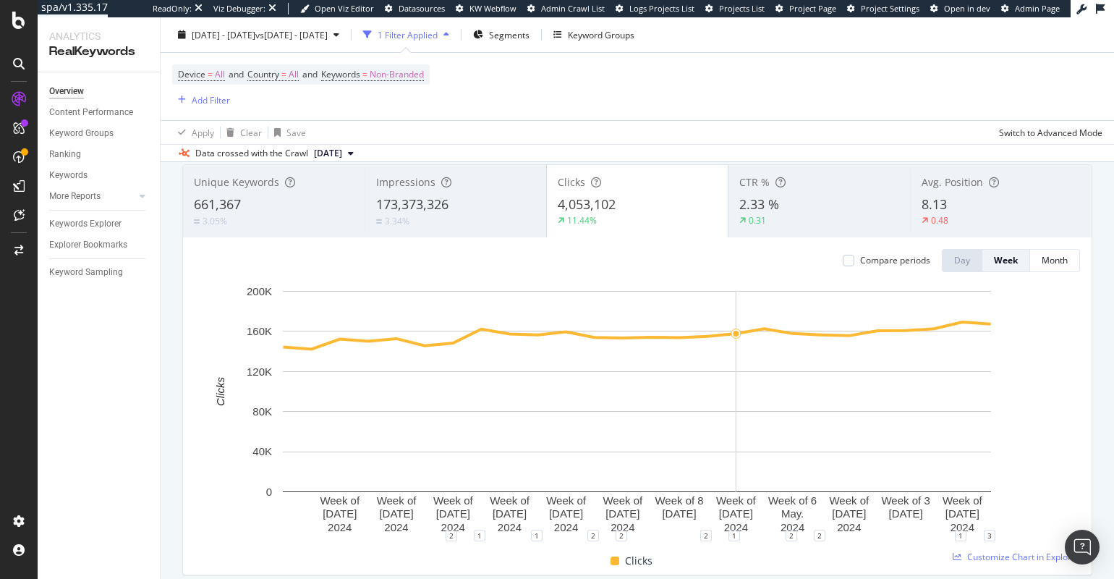
scroll to position [82, 0]
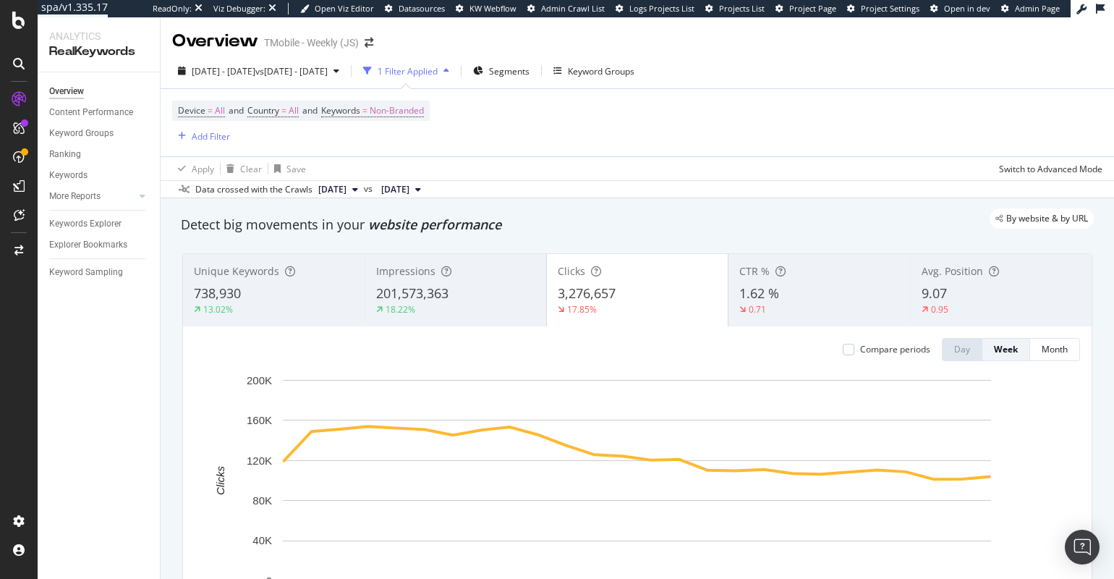
scroll to position [13, 0]
